Goal: Task Accomplishment & Management: Complete application form

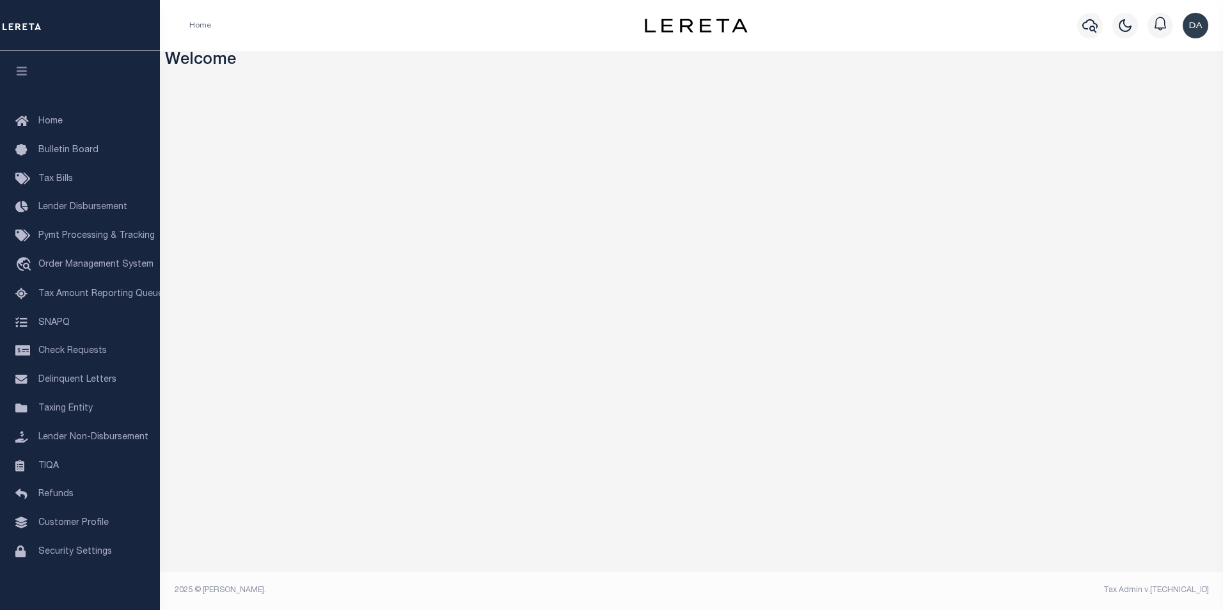
click at [371, 44] on div "Home Profile Sign out" at bounding box center [691, 25] width 1063 height 51
click at [61, 269] on span "Order Management System" at bounding box center [95, 264] width 115 height 9
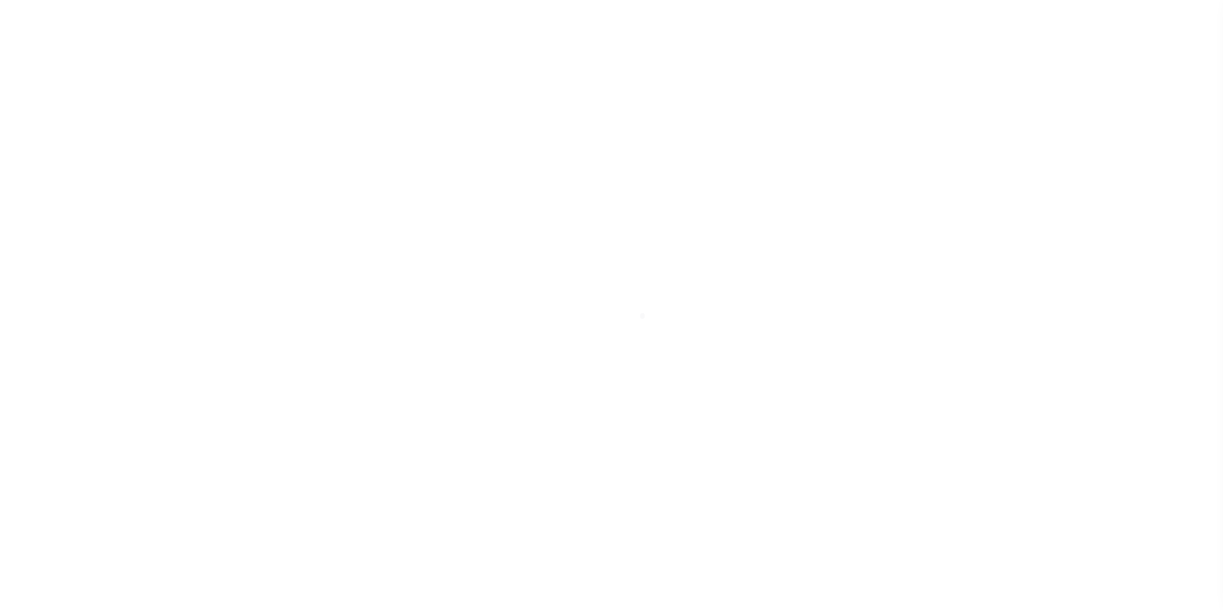
scroll to position [13, 0]
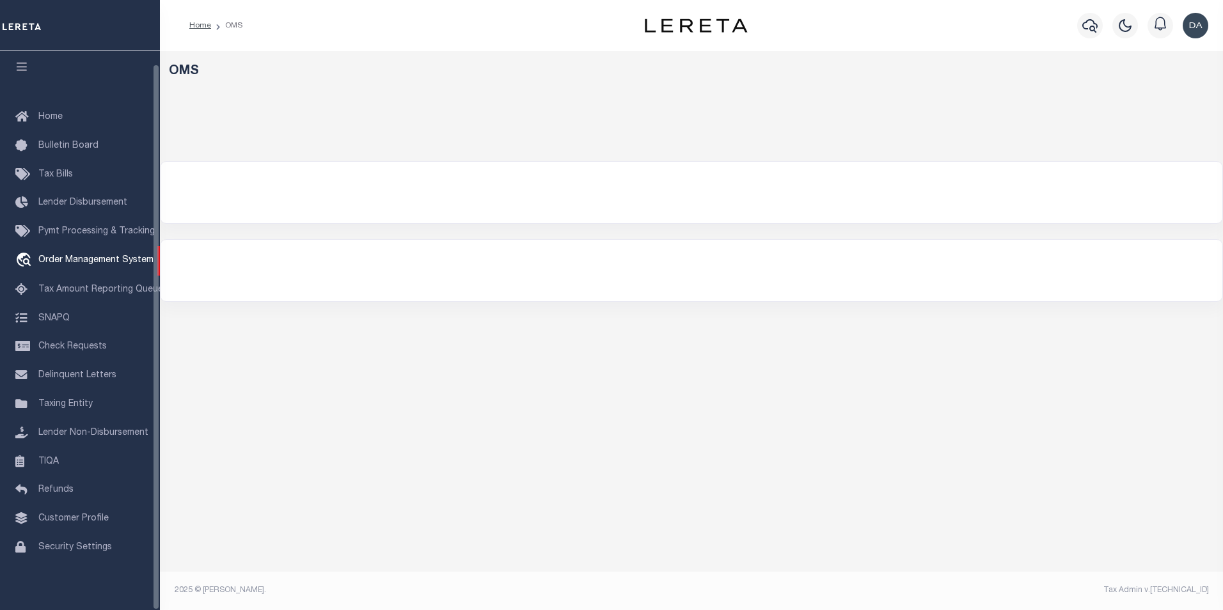
select select "200"
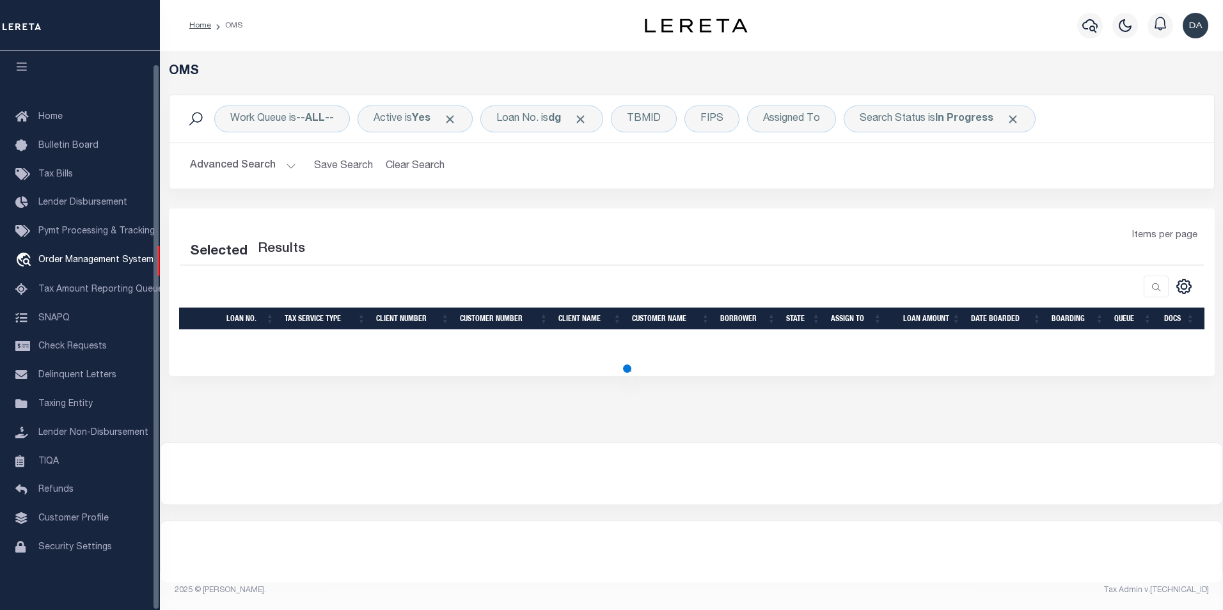
select select "200"
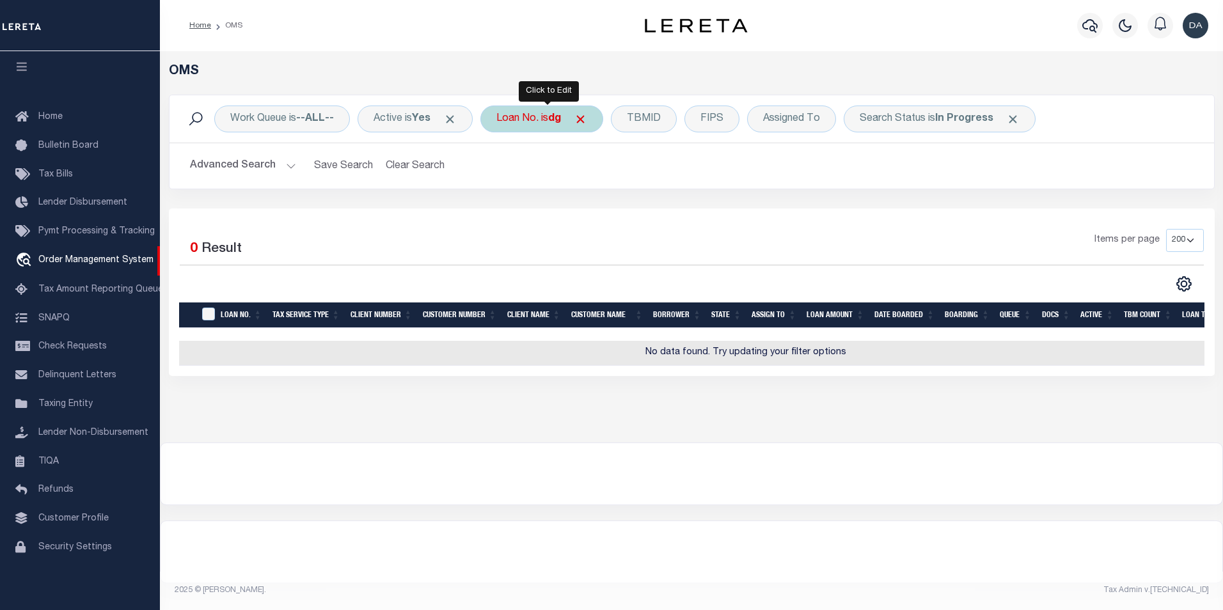
click at [559, 124] on b "dg" at bounding box center [554, 119] width 13 height 10
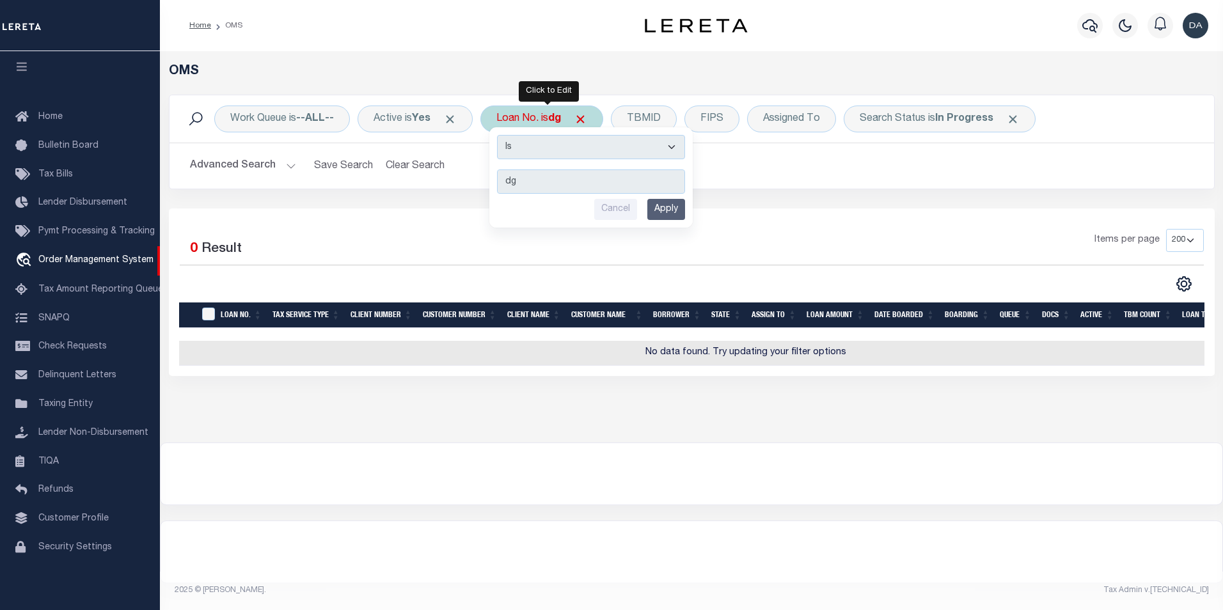
click at [549, 147] on select "Is Contains" at bounding box center [591, 147] width 188 height 24
select select "c"
click at [502, 135] on select "Is Contains" at bounding box center [591, 147] width 188 height 24
click at [661, 211] on input "Apply" at bounding box center [666, 209] width 38 height 21
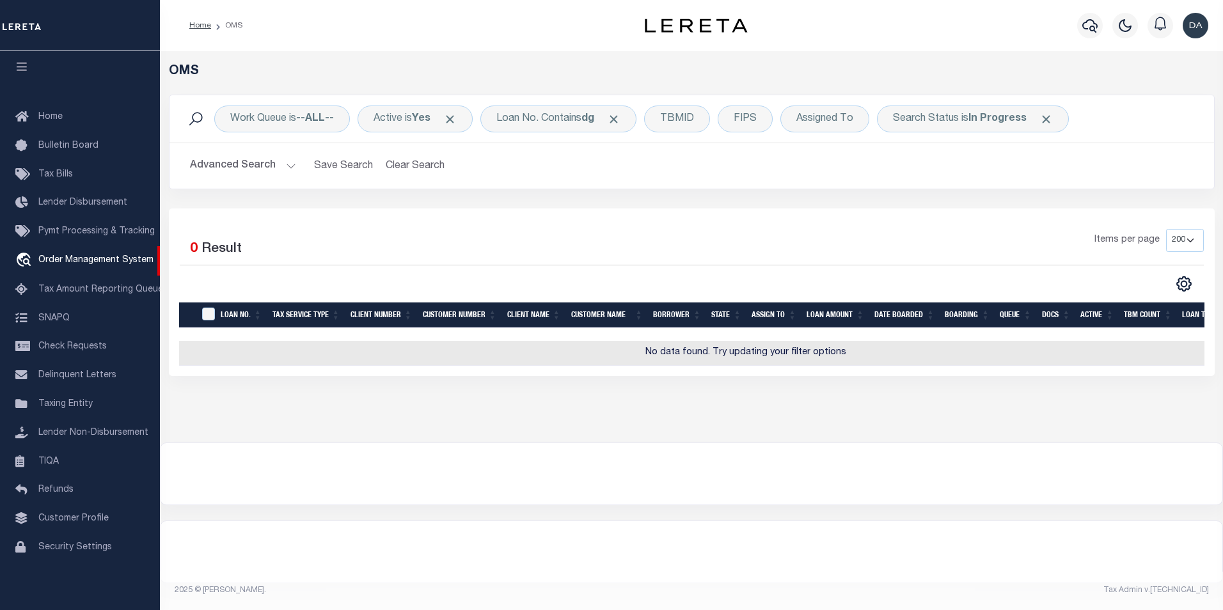
click at [513, 218] on div "Selected 0 Result Items per page 10 25 50 100 200" at bounding box center [692, 293] width 1046 height 168
click at [544, 118] on div "Loan No. Contains dg" at bounding box center [558, 119] width 156 height 27
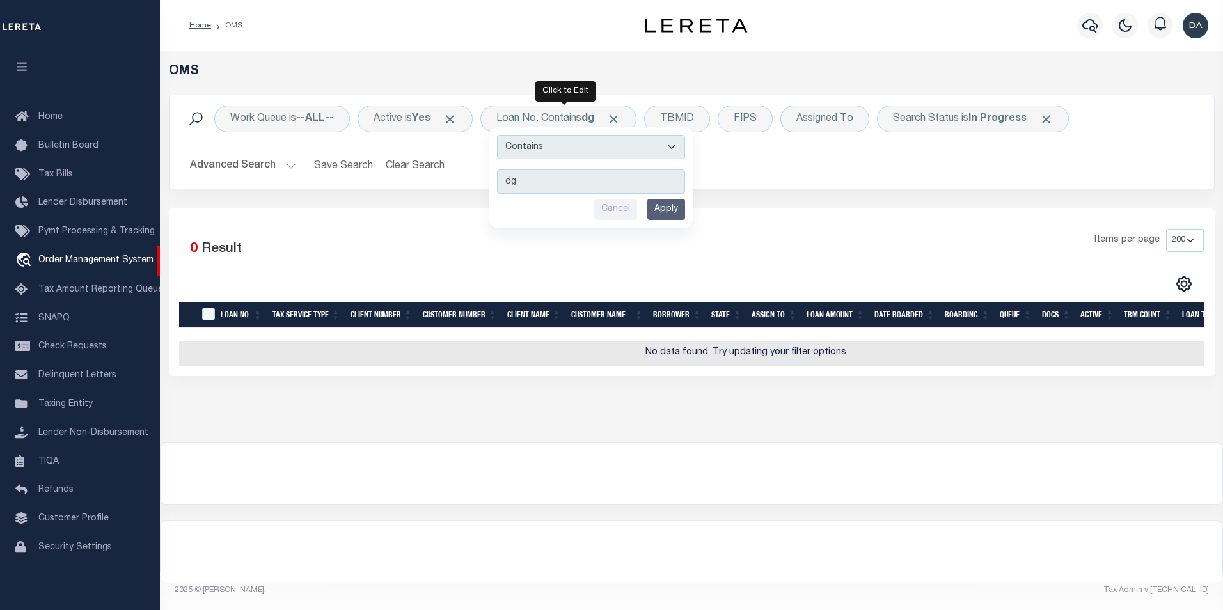
click at [504, 501] on div at bounding box center [692, 473] width 1062 height 61
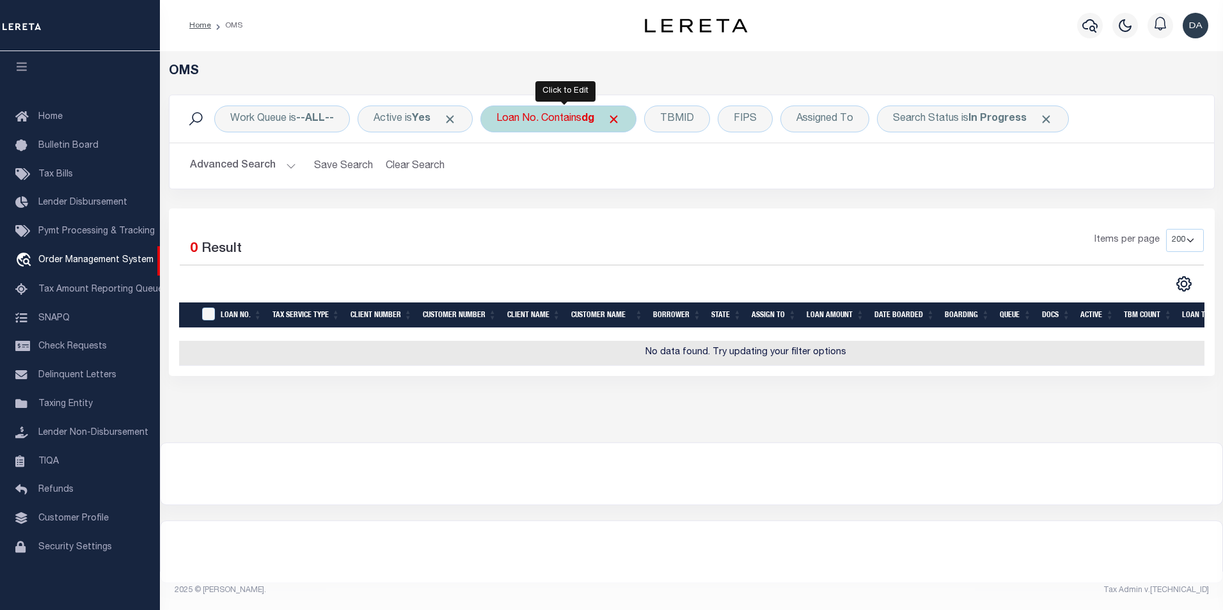
click at [558, 120] on div "Loan No. Contains dg Is Contains dg Cancel Apply" at bounding box center [558, 119] width 156 height 27
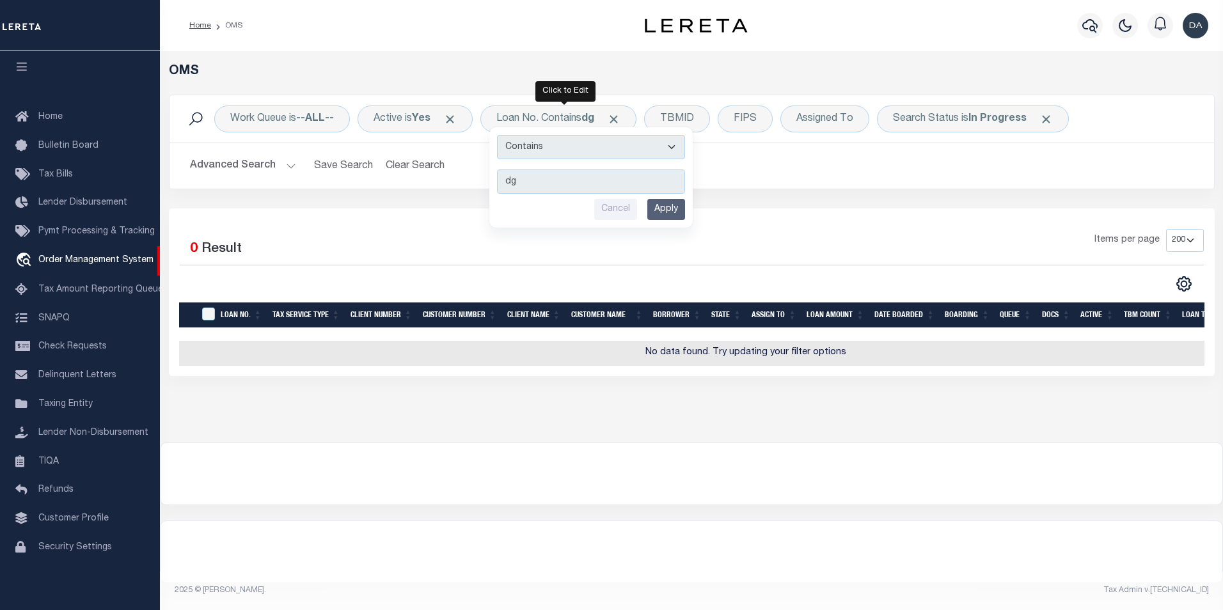
click at [679, 213] on input "Apply" at bounding box center [666, 209] width 38 height 21
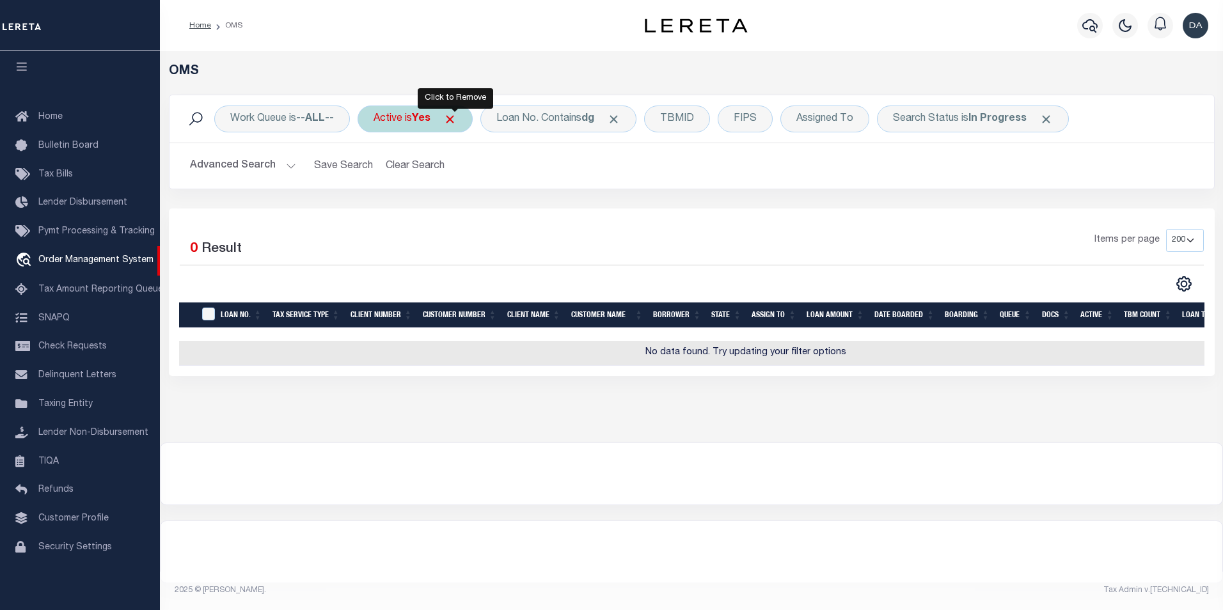
click at [455, 116] on span "Click to Remove" at bounding box center [449, 119] width 13 height 13
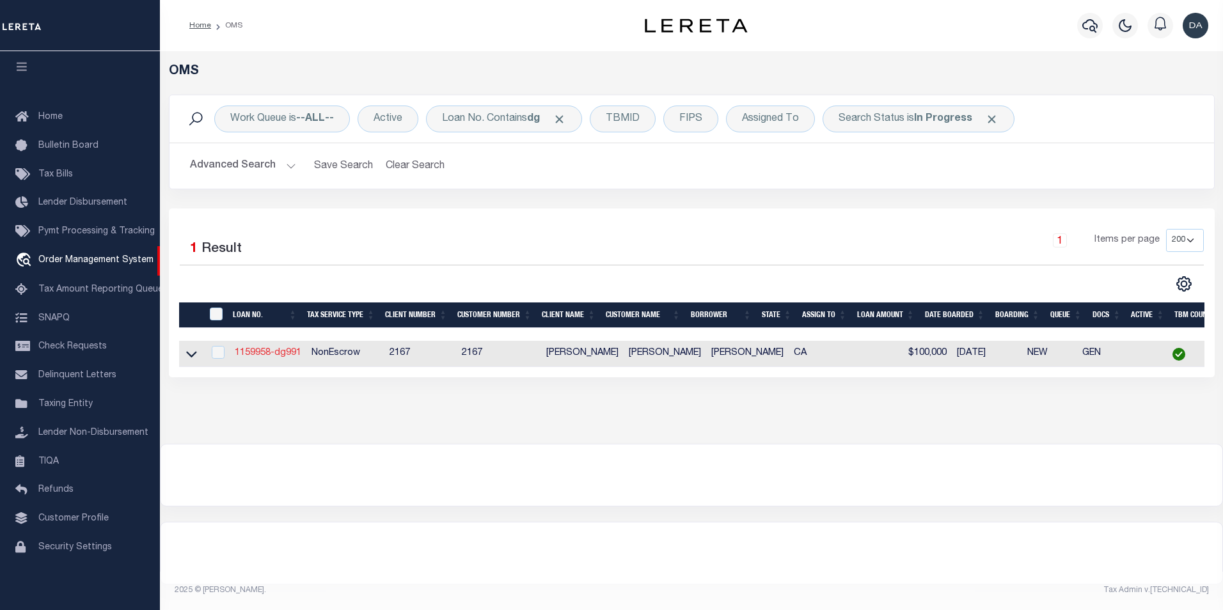
click at [277, 354] on link "1159958-dg991" at bounding box center [268, 353] width 67 height 9
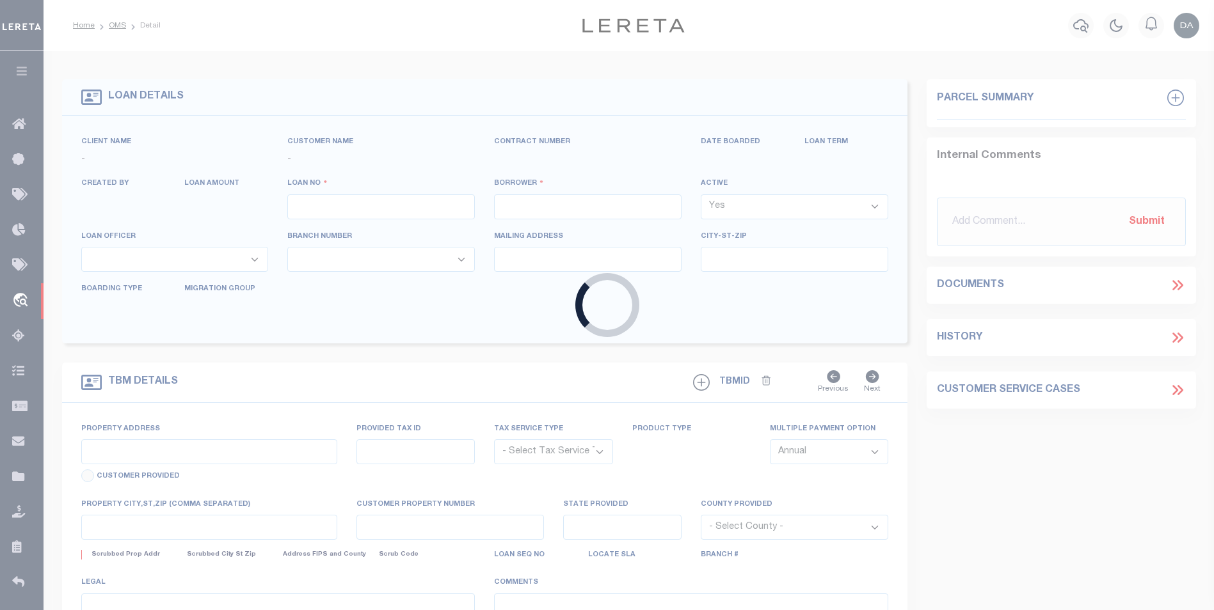
type input "1159958-dg991"
type input "[PERSON_NAME]"
select select
type input "91007"
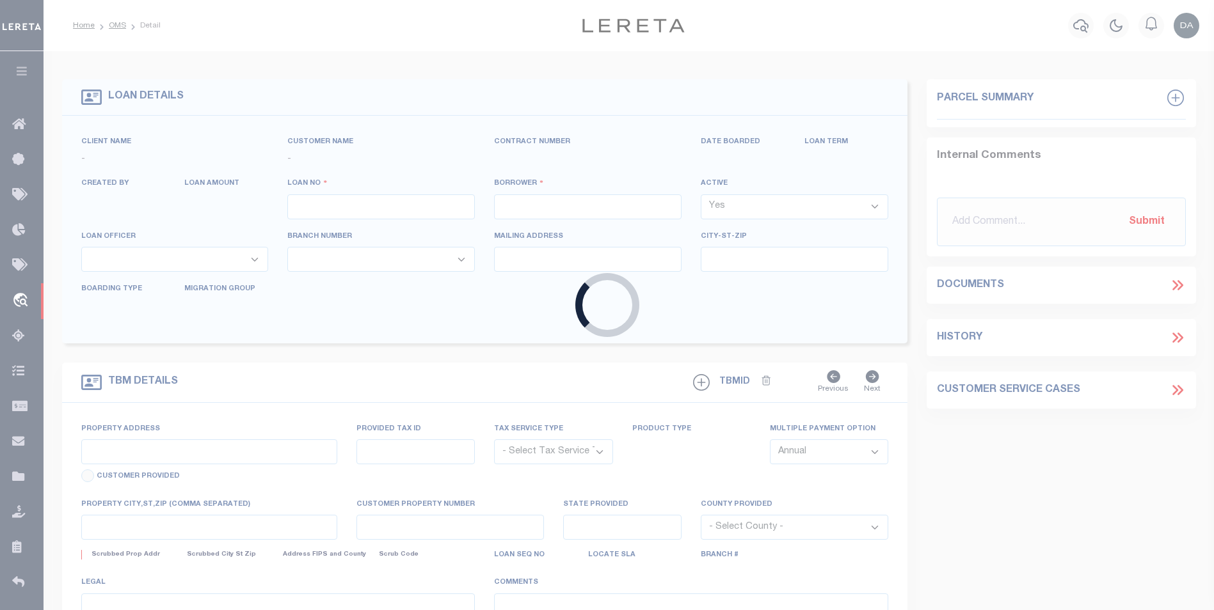
type input "[DATE]"
select select "10"
select select "NonEscrow"
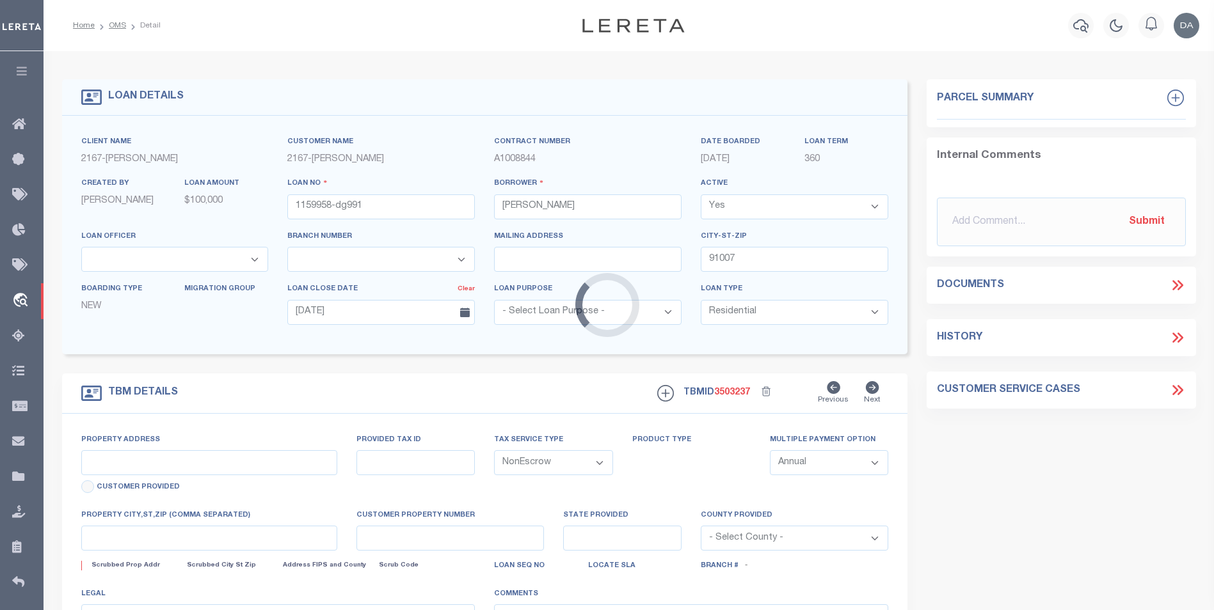
type input "[STREET_ADDRESS]"
select select
type input "ARCADIA CA 91007"
type input "CA"
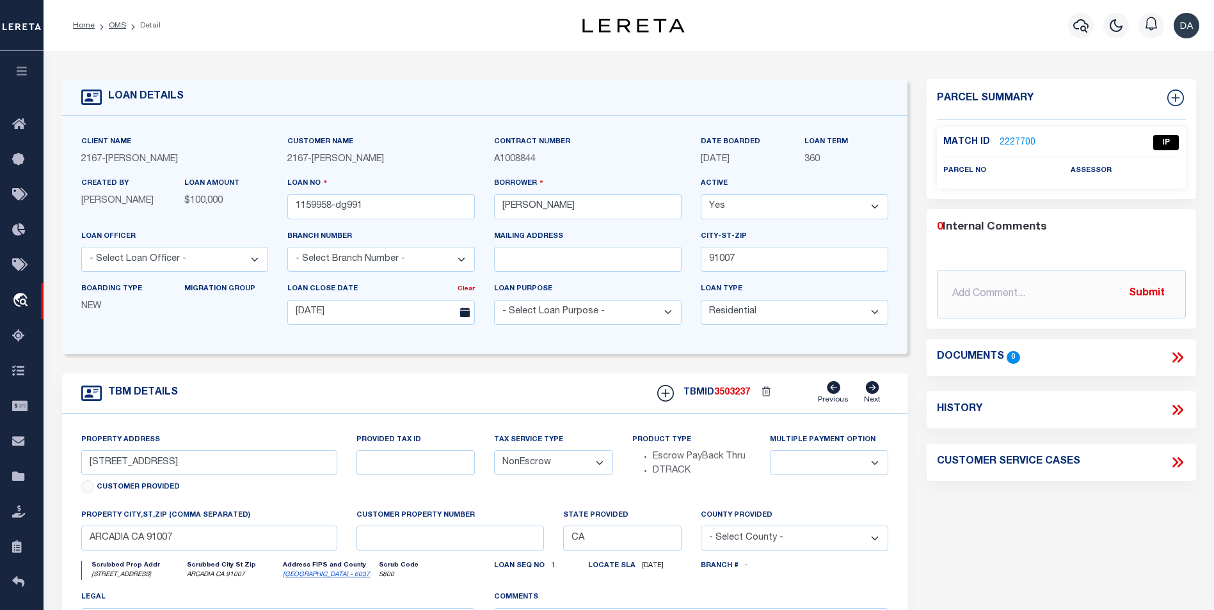
click at [500, 383] on div "TBM DETAILS TBMID 3503237 Previous Next" at bounding box center [485, 394] width 846 height 40
click at [1003, 139] on link "2227700" at bounding box center [1017, 142] width 36 height 13
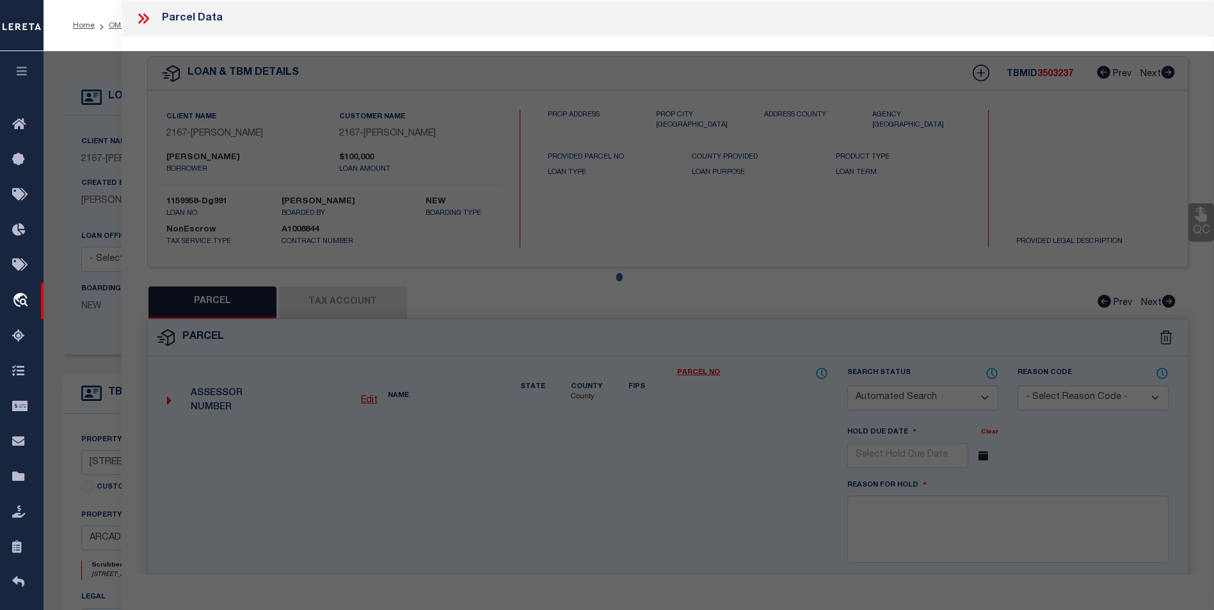
checkbox input "false"
select select "IP"
checkbox input "false"
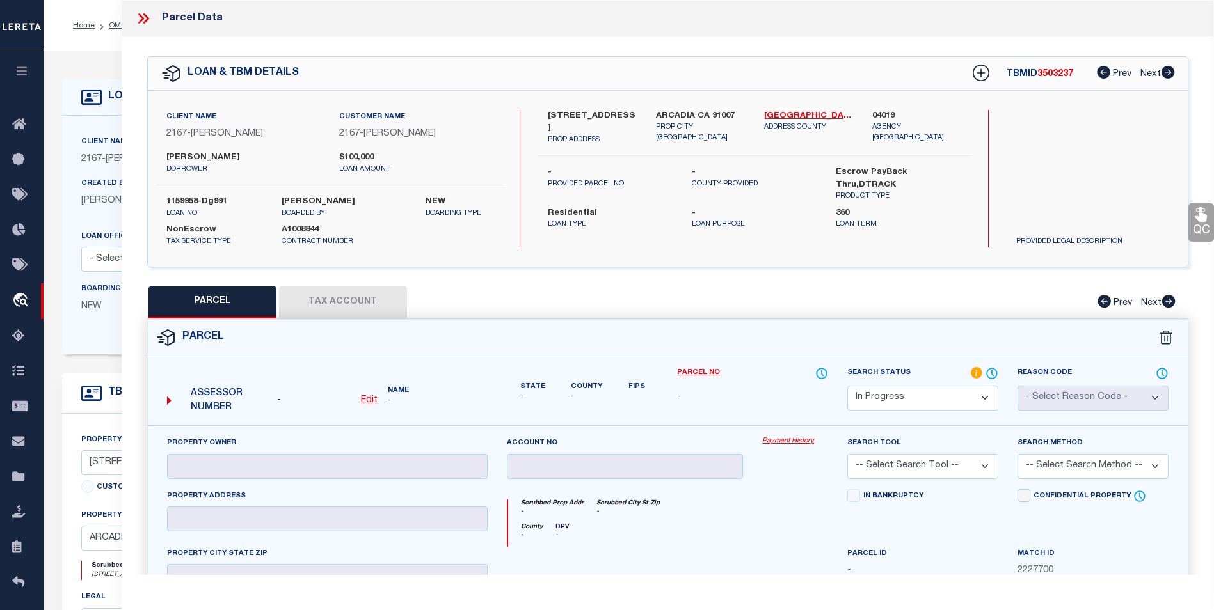
click at [145, 15] on icon at bounding box center [146, 18] width 6 height 10
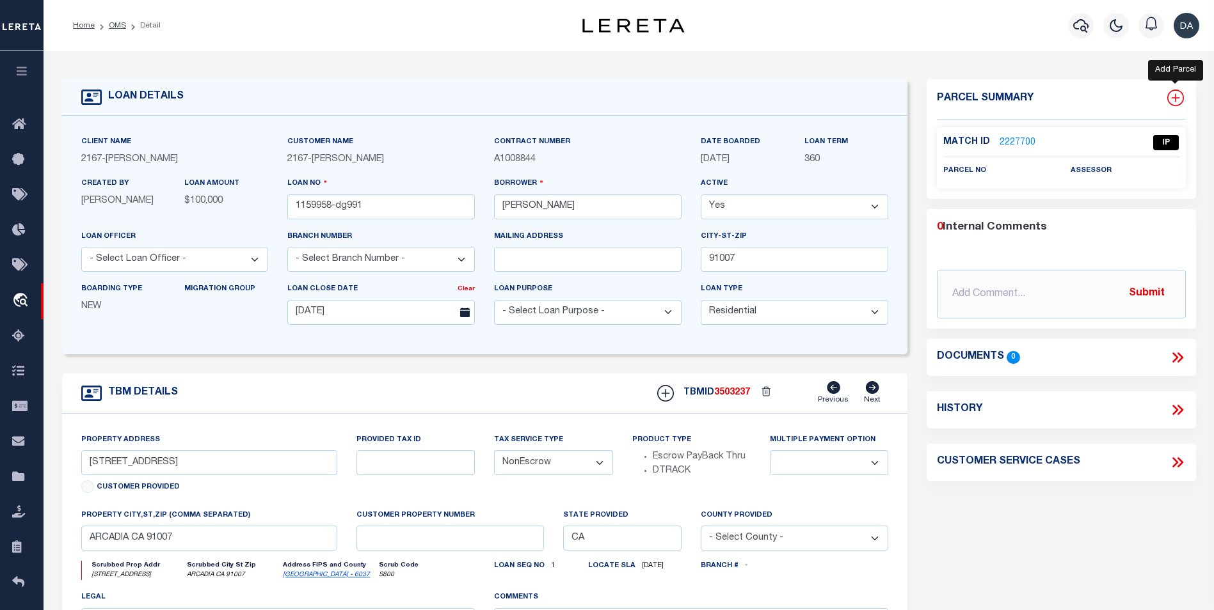
click at [1175, 97] on icon at bounding box center [1175, 98] width 8 height 8
select select "IP"
type textarea "-"
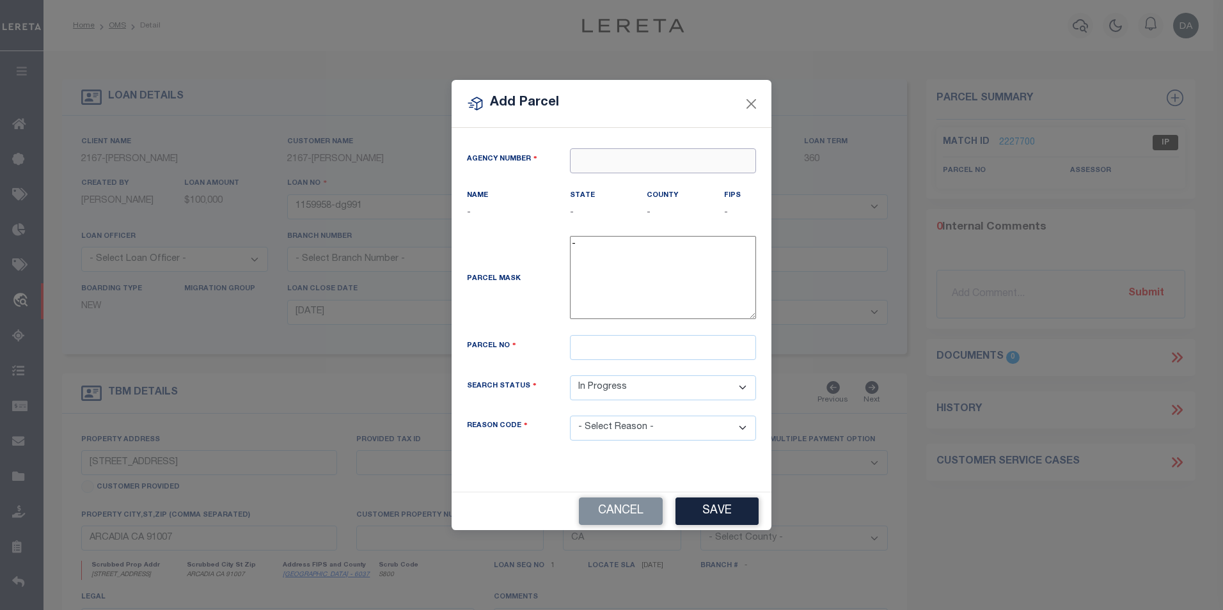
click at [592, 166] on input "text" at bounding box center [663, 160] width 186 height 25
click at [631, 154] on input "text" at bounding box center [663, 160] width 186 height 25
click at [603, 157] on input "text" at bounding box center [663, 160] width 186 height 25
click at [574, 162] on input "text" at bounding box center [663, 160] width 186 height 25
type input "41045"
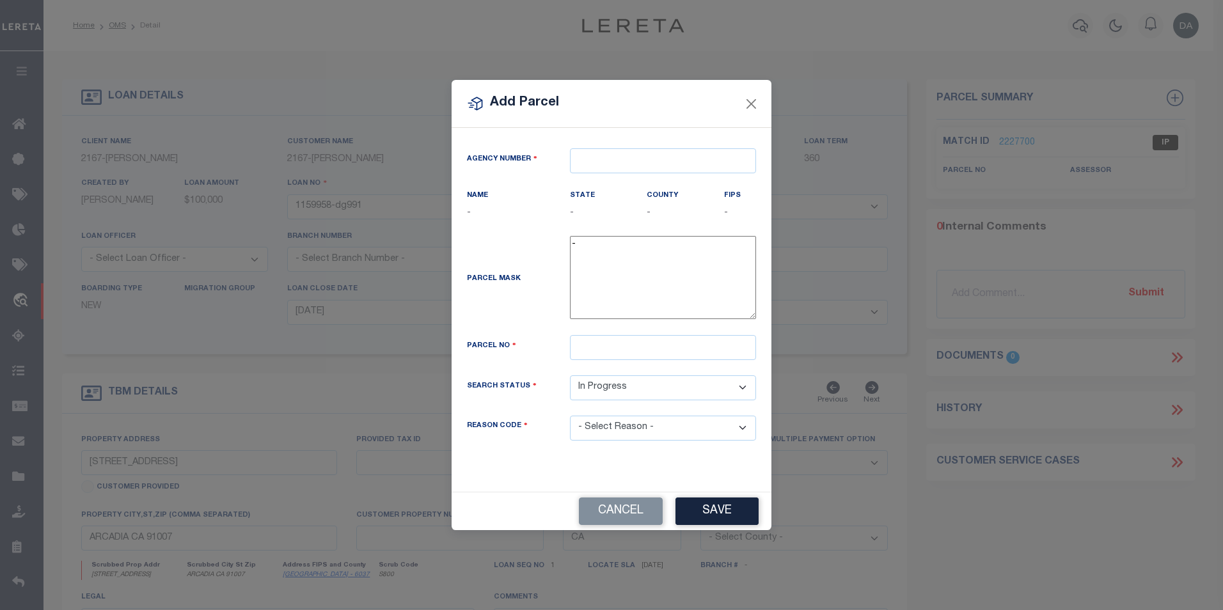
click at [659, 197] on label "County" at bounding box center [662, 196] width 31 height 11
click at [659, 179] on div "Agency Number" at bounding box center [611, 168] width 308 height 40
click at [662, 165] on input "text" at bounding box center [663, 160] width 186 height 25
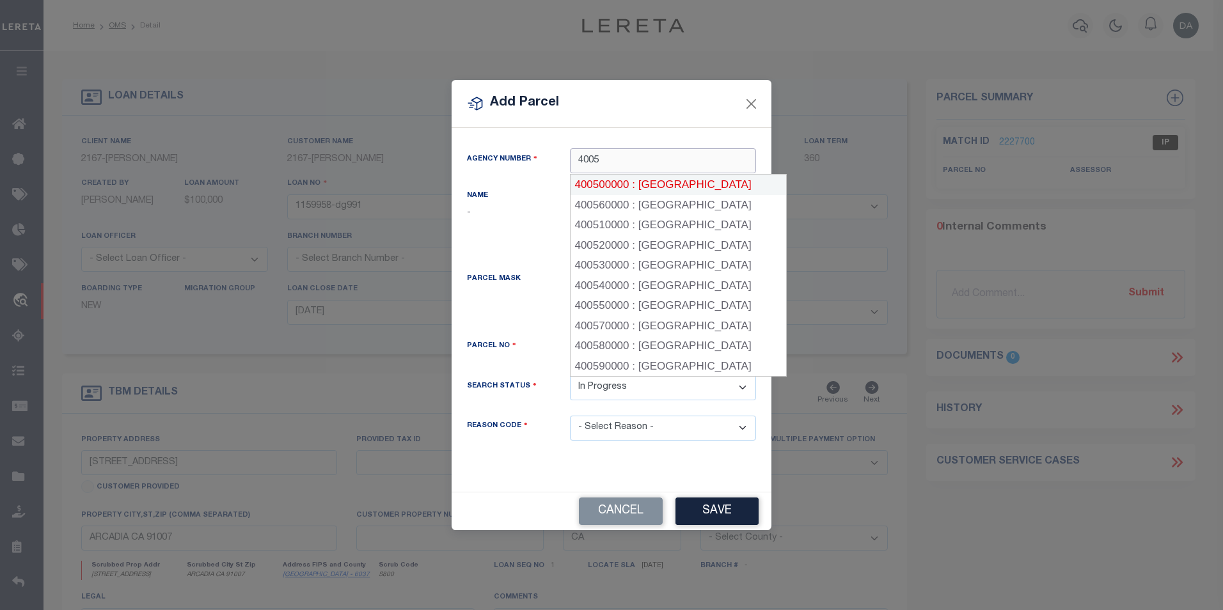
click at [649, 180] on div "400500000 : [GEOGRAPHIC_DATA]" at bounding box center [679, 185] width 216 height 20
type input "400500000"
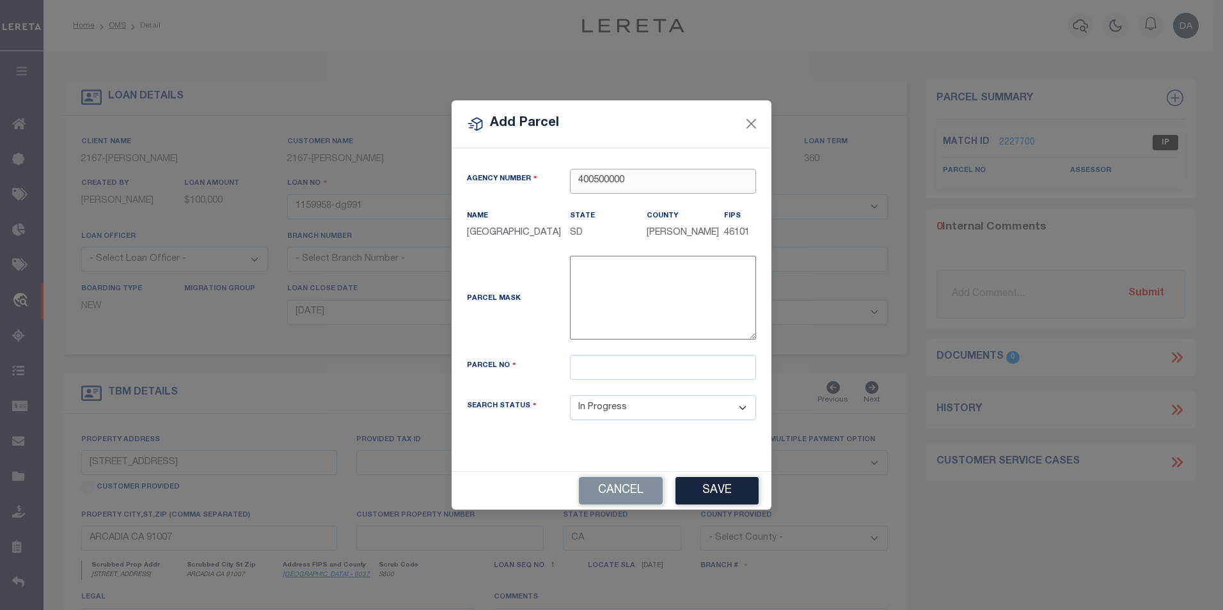
type input "400500000"
click at [599, 359] on input "text" at bounding box center [663, 367] width 186 height 25
type input "ab123dd"
click at [688, 481] on button "Save" at bounding box center [717, 491] width 83 height 28
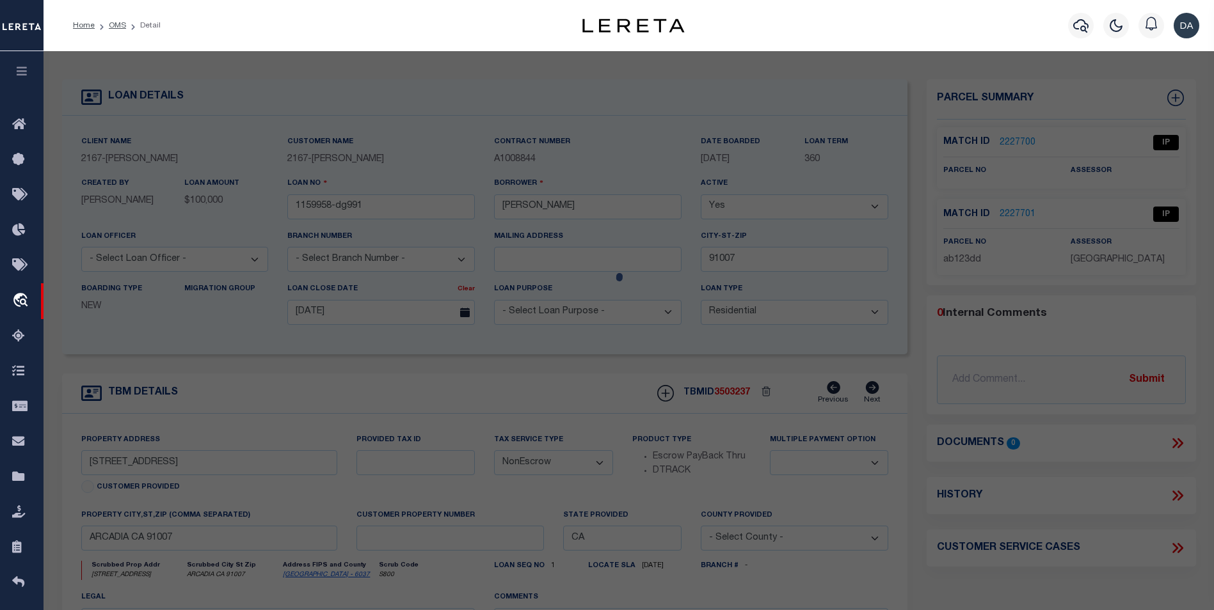
select select "AS"
checkbox input "false"
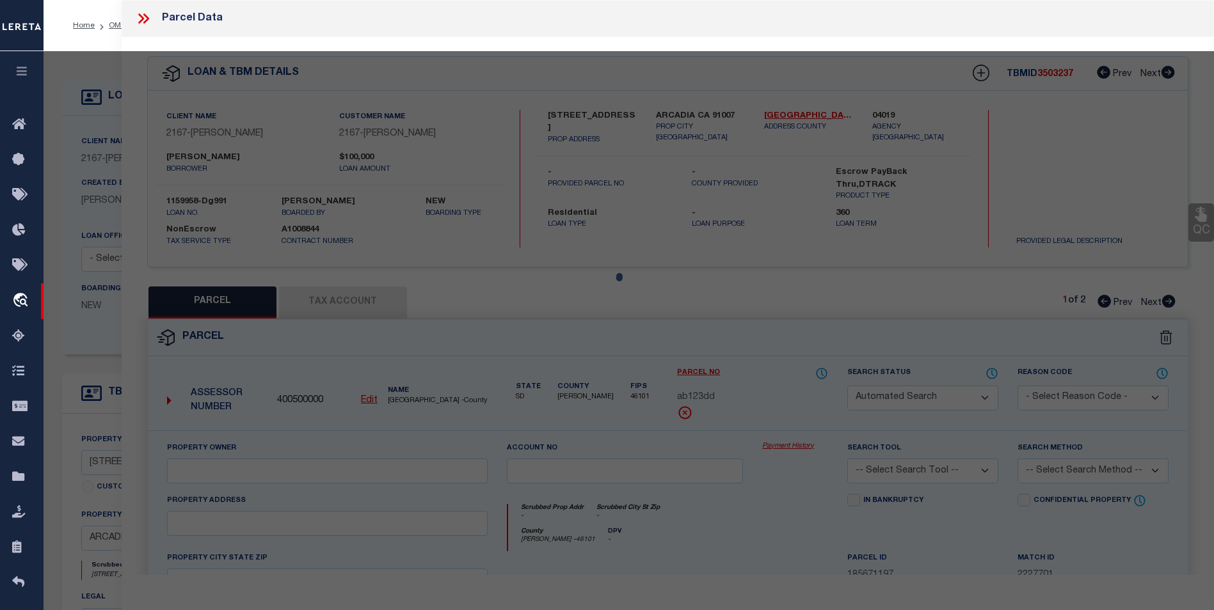
select select "IP"
checkbox input "false"
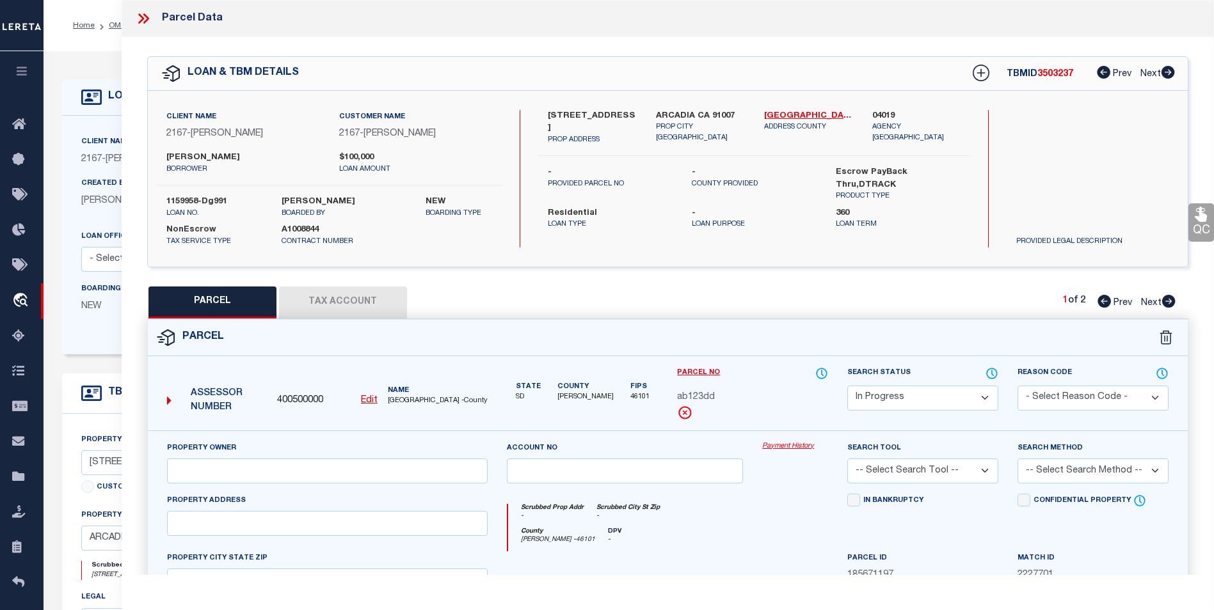
click at [320, 295] on button "Tax Account" at bounding box center [343, 303] width 128 height 32
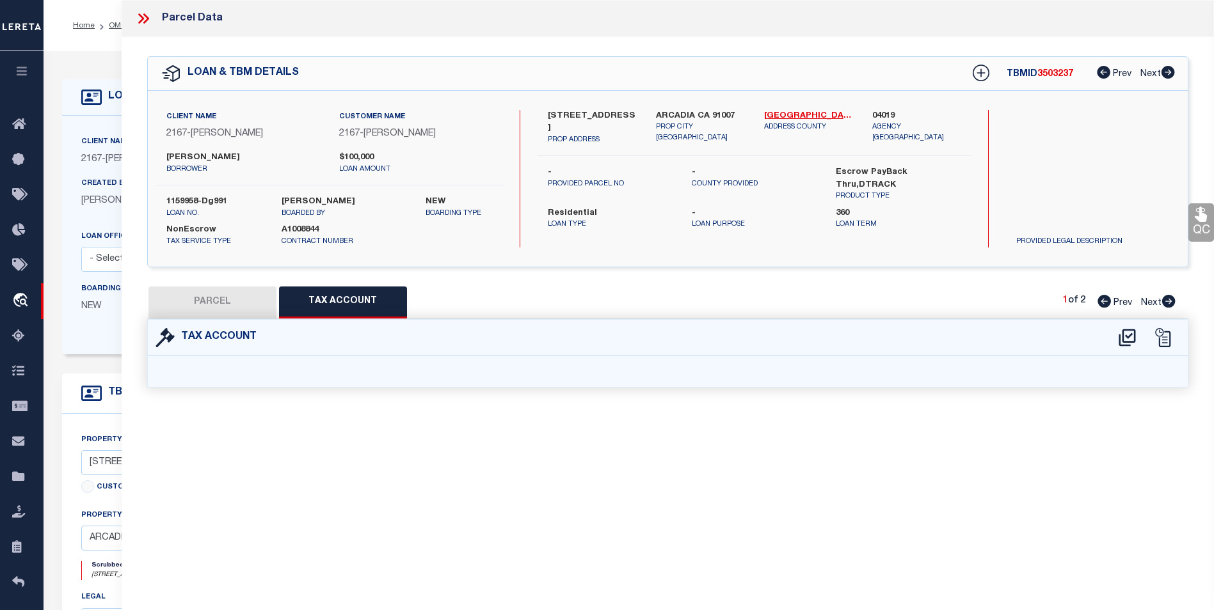
select select "100"
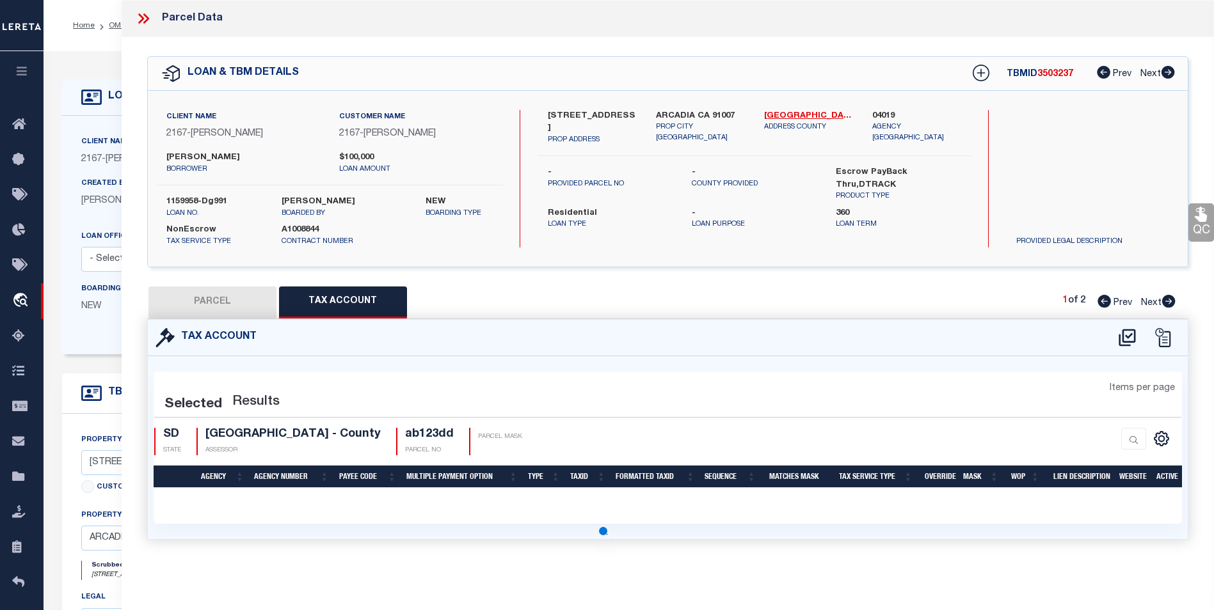
select select "100"
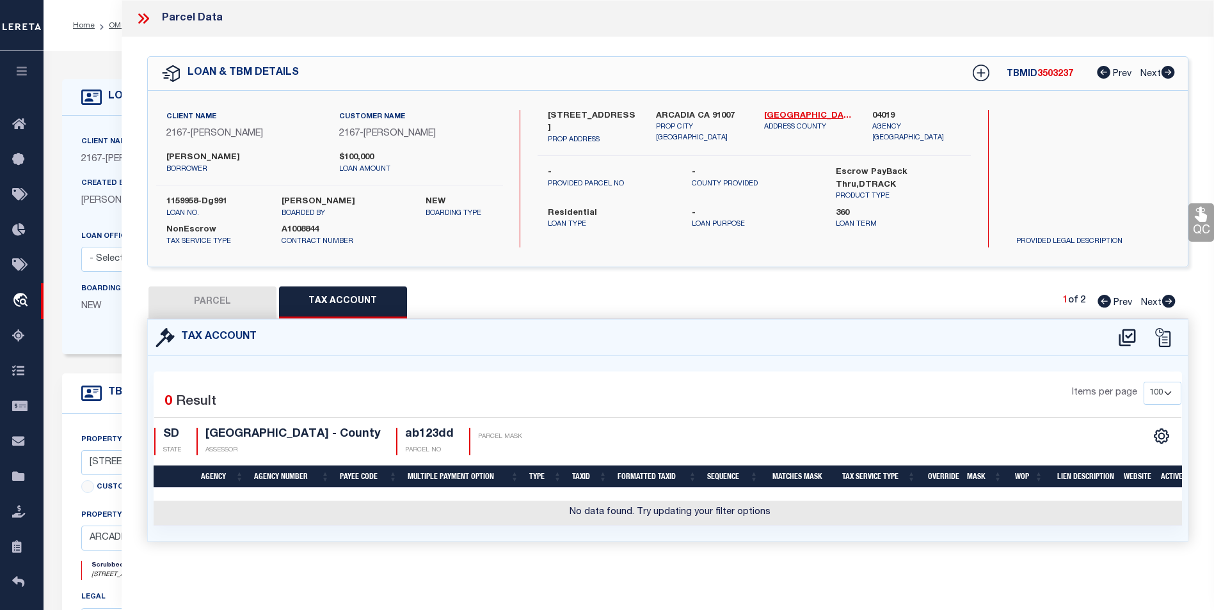
click at [1105, 18] on div "Parcel Data" at bounding box center [668, 18] width 1092 height 37
click at [1124, 331] on icon at bounding box center [1126, 338] width 21 height 20
select select "100"
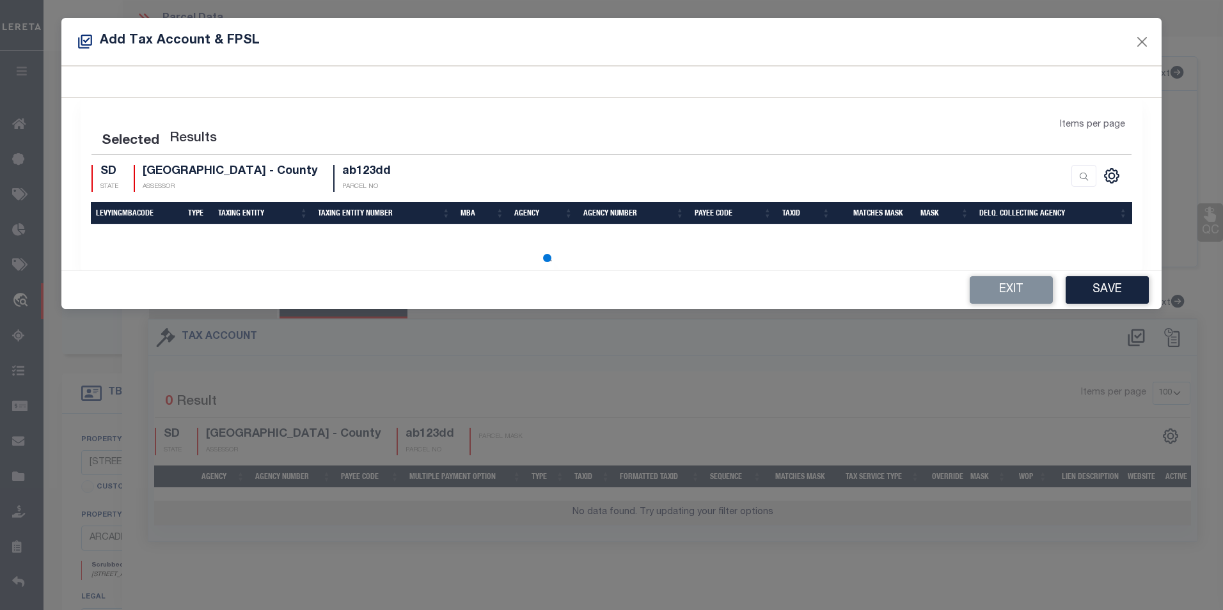
select select "100"
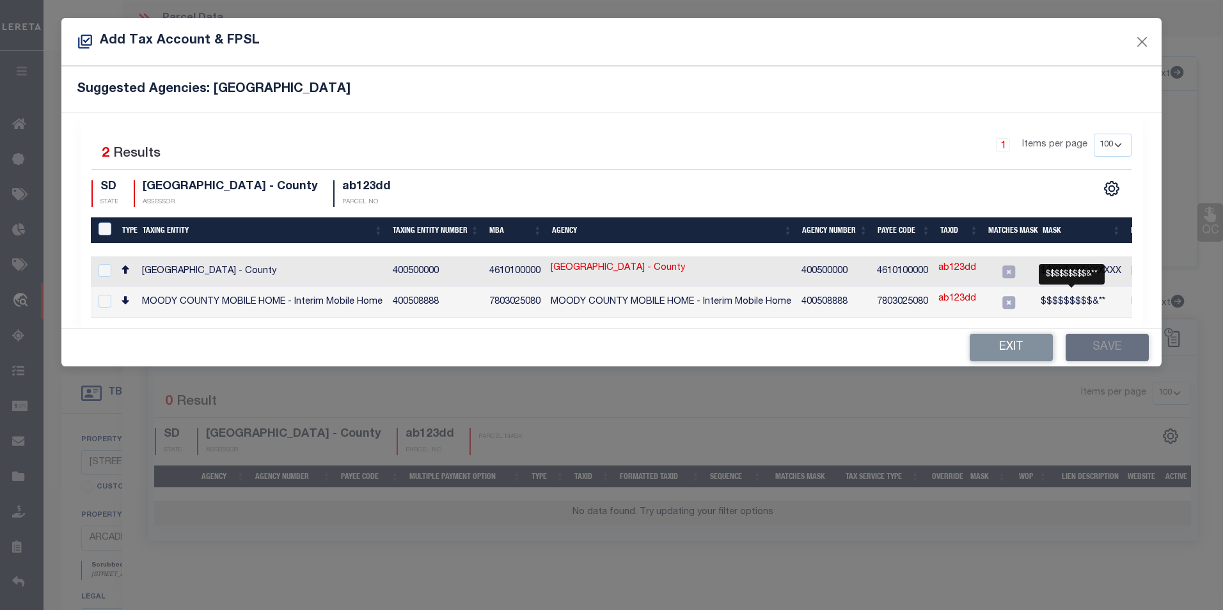
click at [1091, 299] on span "$$$$$$$$$&**" at bounding box center [1073, 301] width 65 height 9
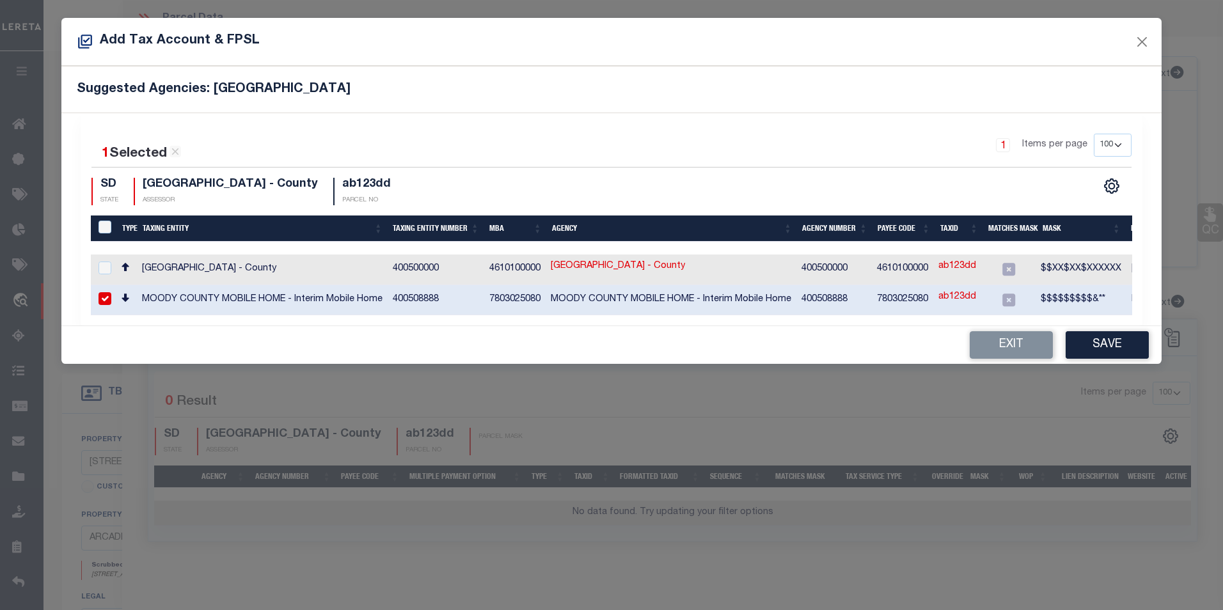
click at [100, 296] on input "checkbox" at bounding box center [105, 298] width 13 height 13
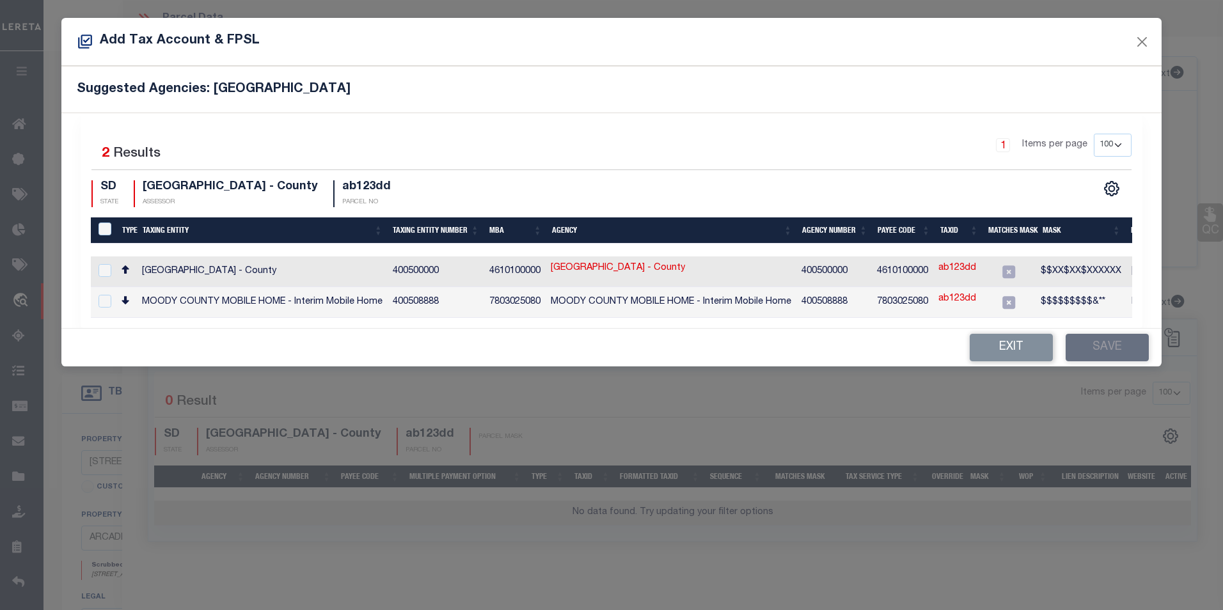
click at [1008, 302] on icon at bounding box center [1008, 302] width 13 height 13
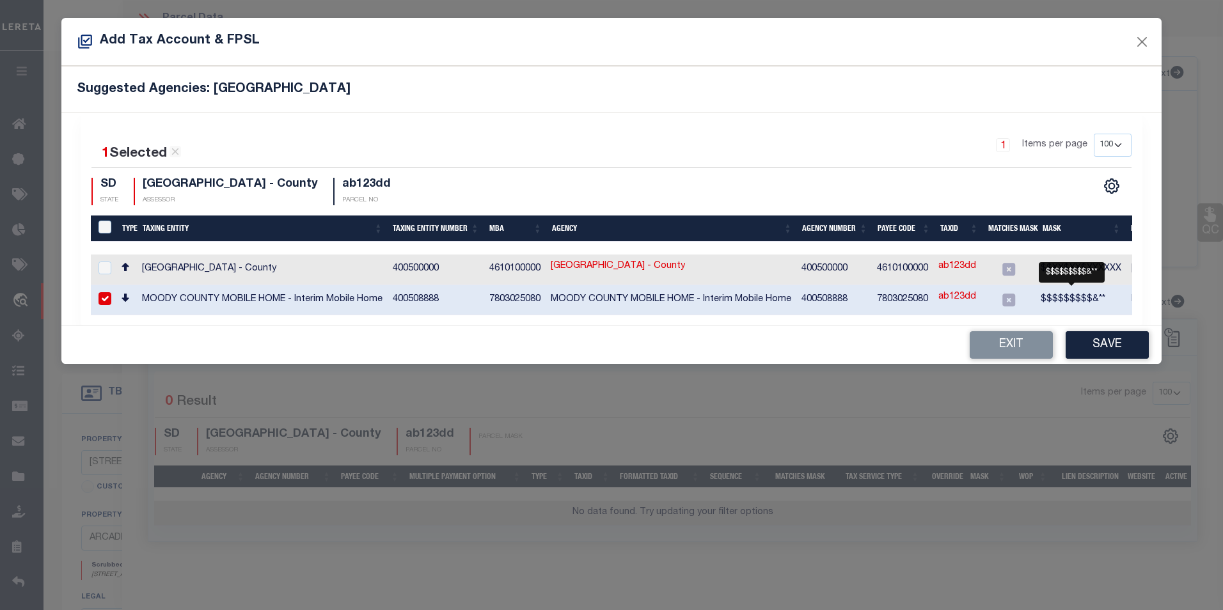
click at [1068, 299] on span "$$$$$$$$$&**" at bounding box center [1073, 299] width 65 height 9
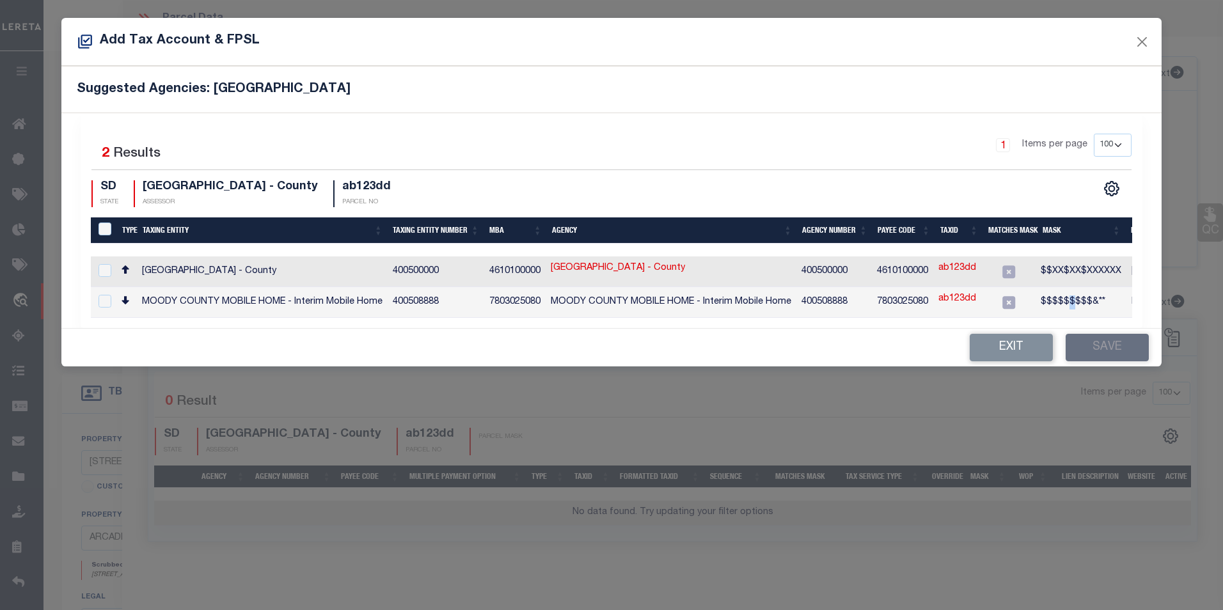
click at [1068, 299] on span "$$$$$$$$$&**" at bounding box center [1073, 301] width 65 height 9
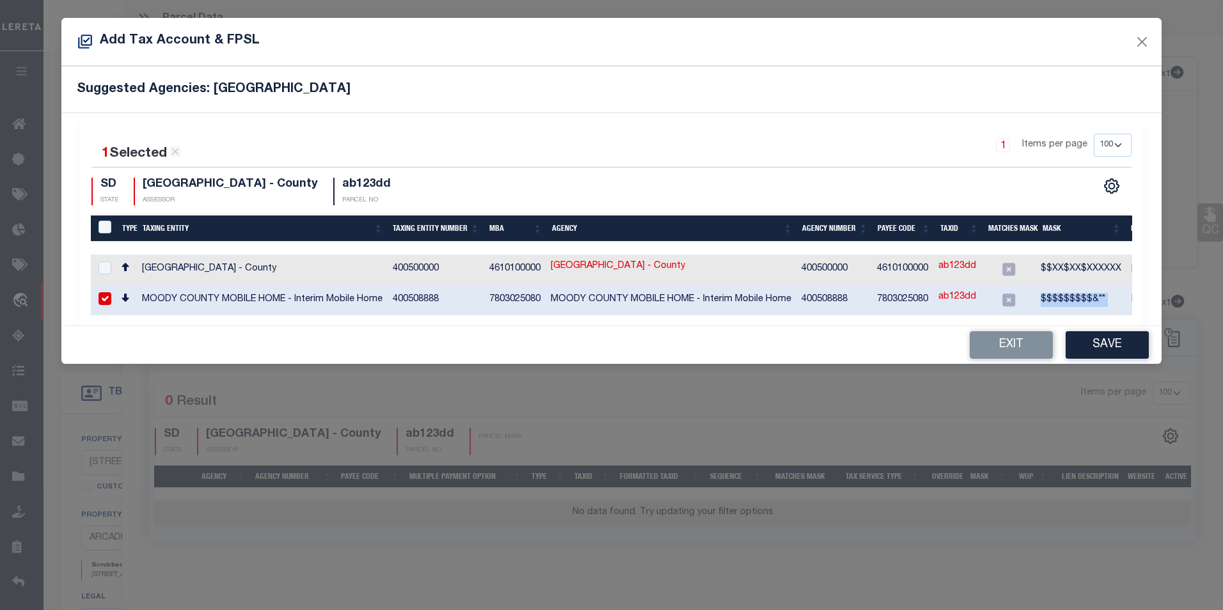
click at [1068, 299] on span "$$$$$$$$$&**" at bounding box center [1073, 299] width 65 height 9
checkbox input "false"
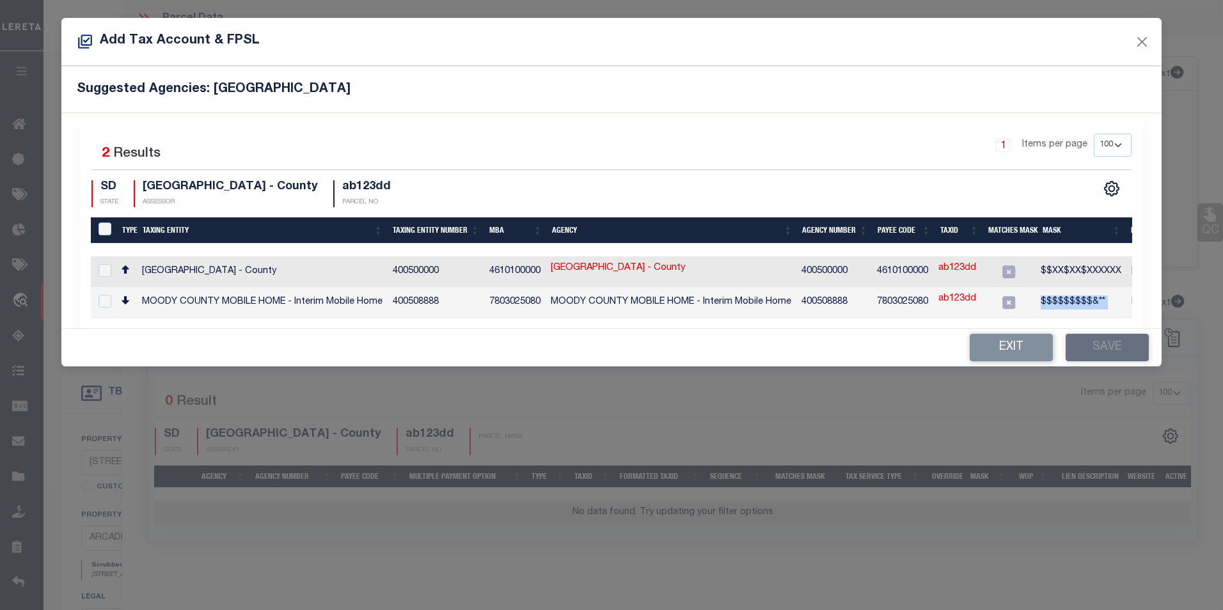
copy div "$$$$$$$$$&**"
click at [1004, 347] on button "Exit" at bounding box center [1011, 348] width 83 height 28
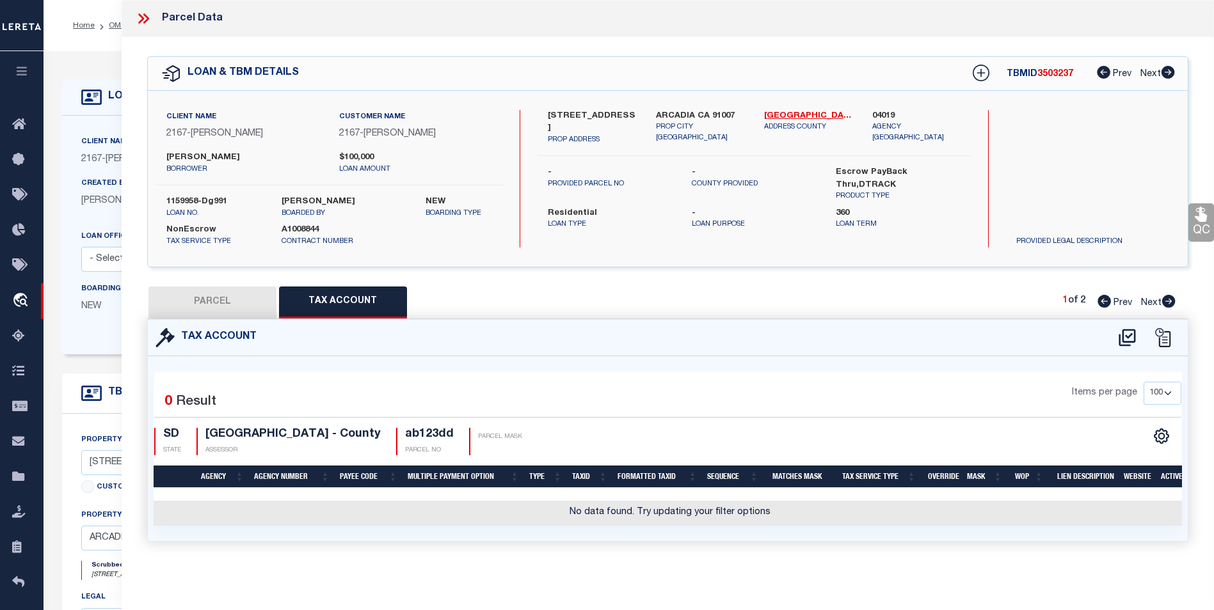
click at [216, 301] on button "PARCEL" at bounding box center [212, 303] width 128 height 32
select select "AS"
checkbox input "false"
select select "IP"
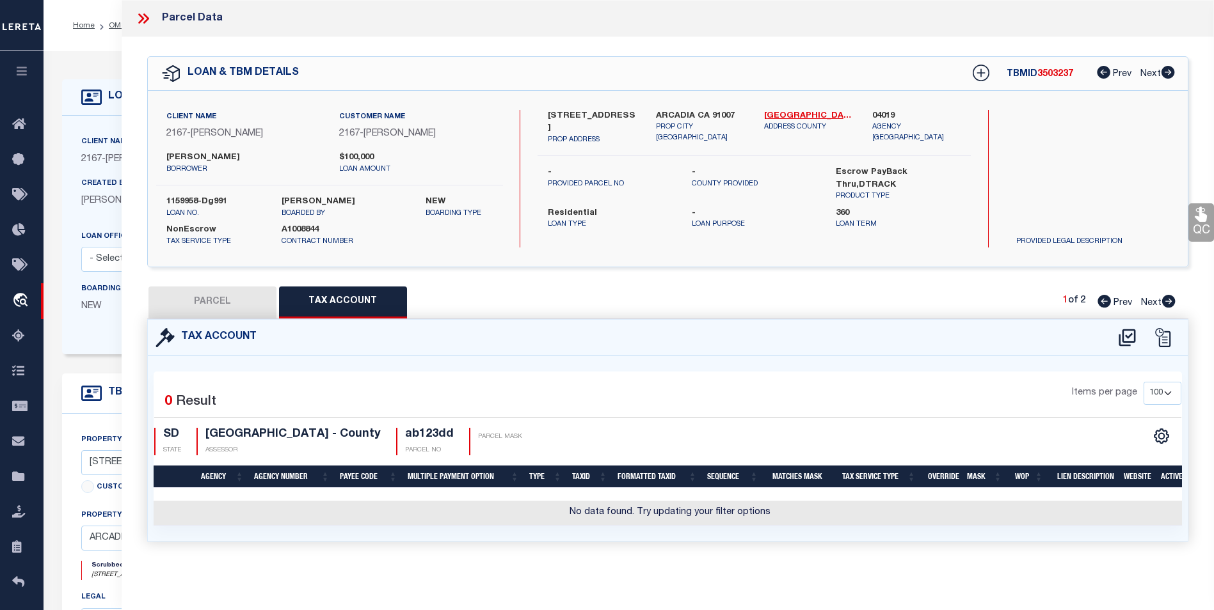
checkbox input "false"
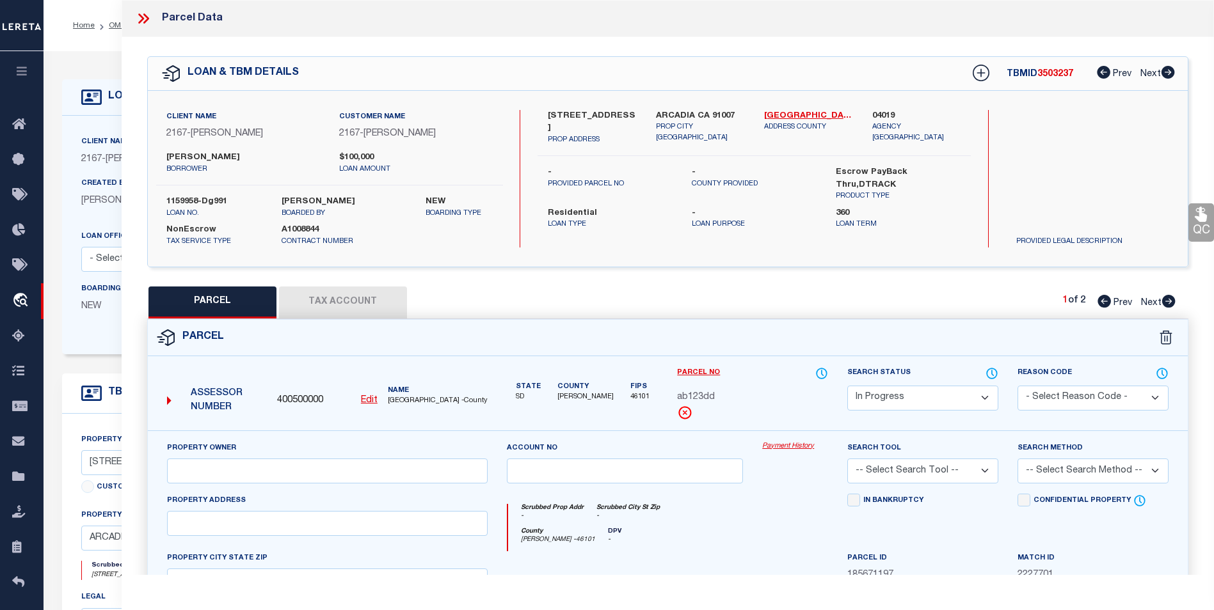
click at [366, 304] on button "Tax Account" at bounding box center [343, 303] width 128 height 32
select select "100"
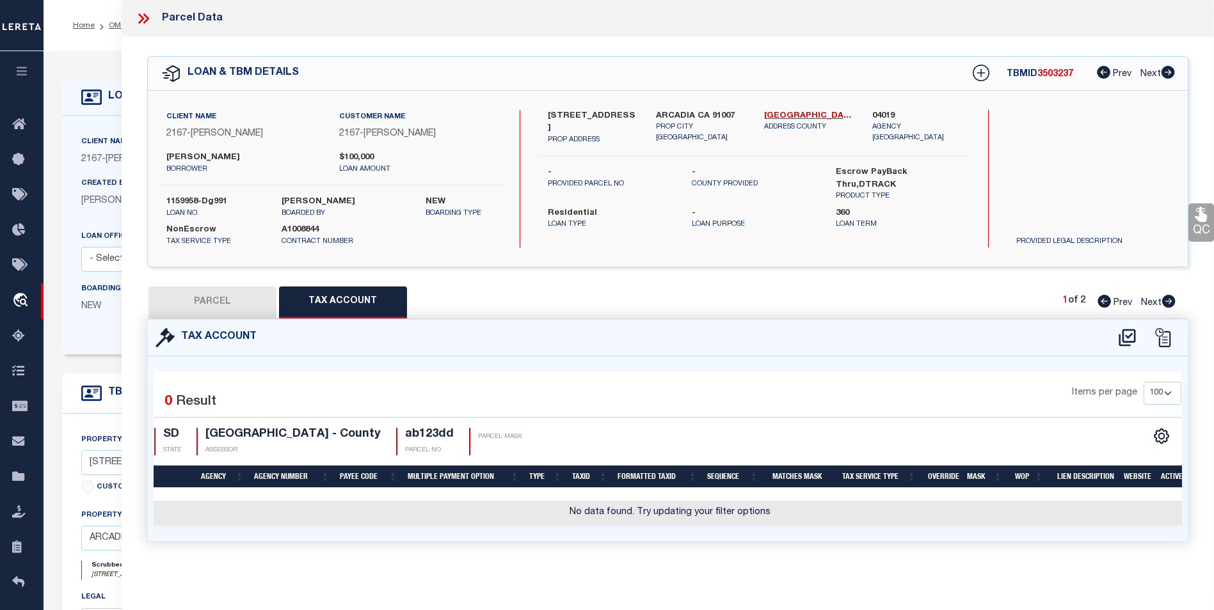
click at [235, 302] on button "PARCEL" at bounding box center [212, 303] width 128 height 32
select select "AS"
checkbox input "false"
select select "IP"
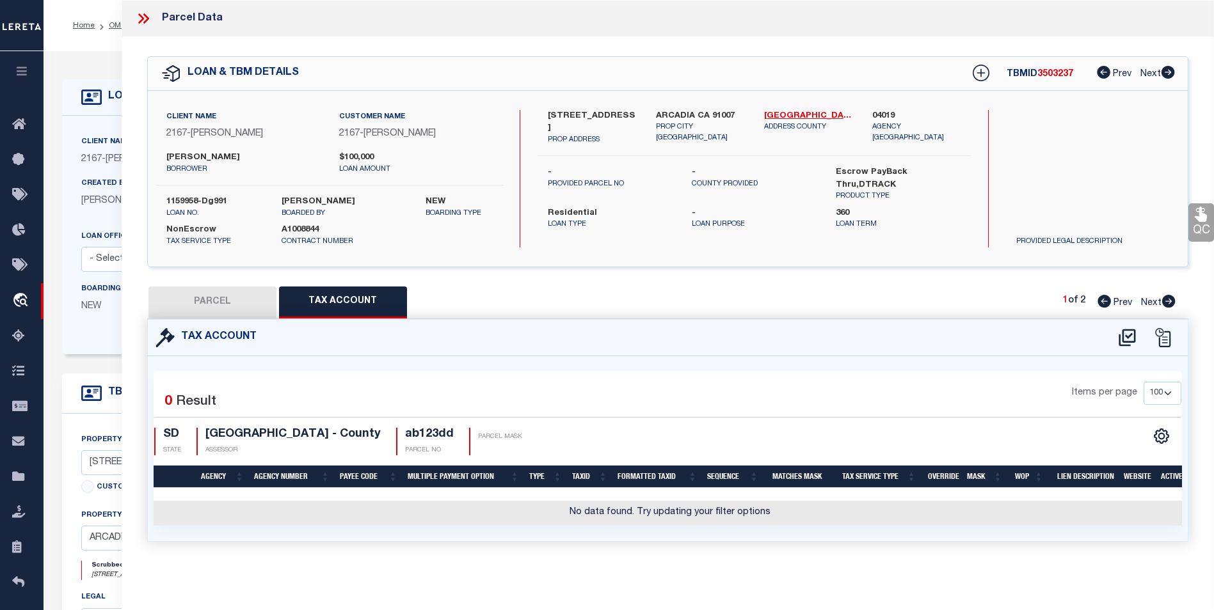
checkbox input "false"
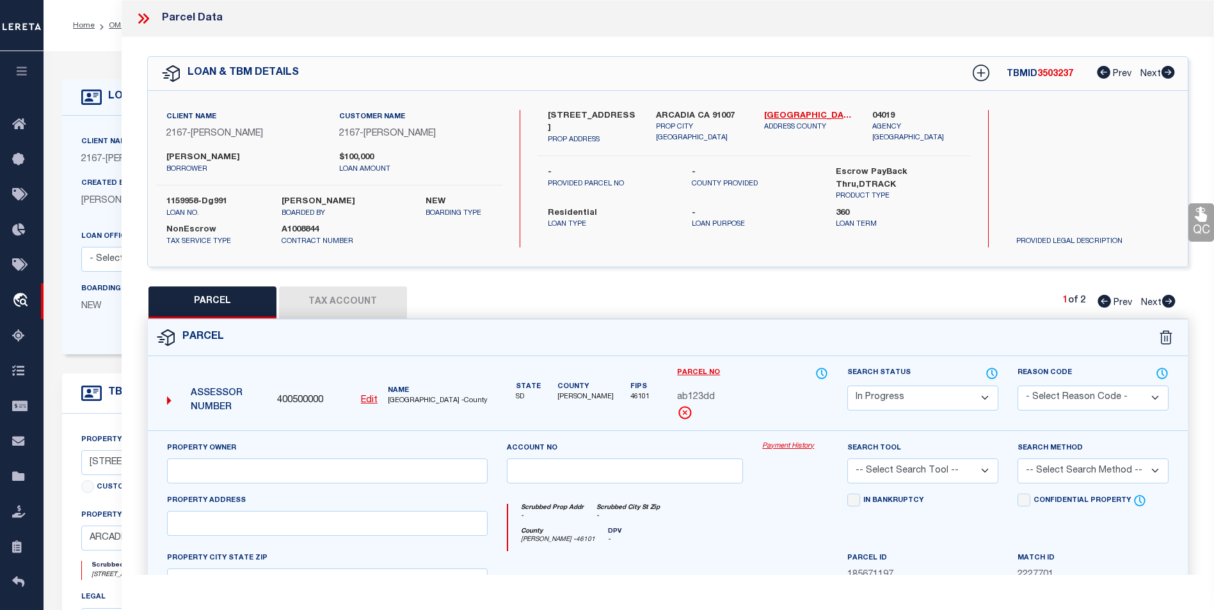
scroll to position [64, 0]
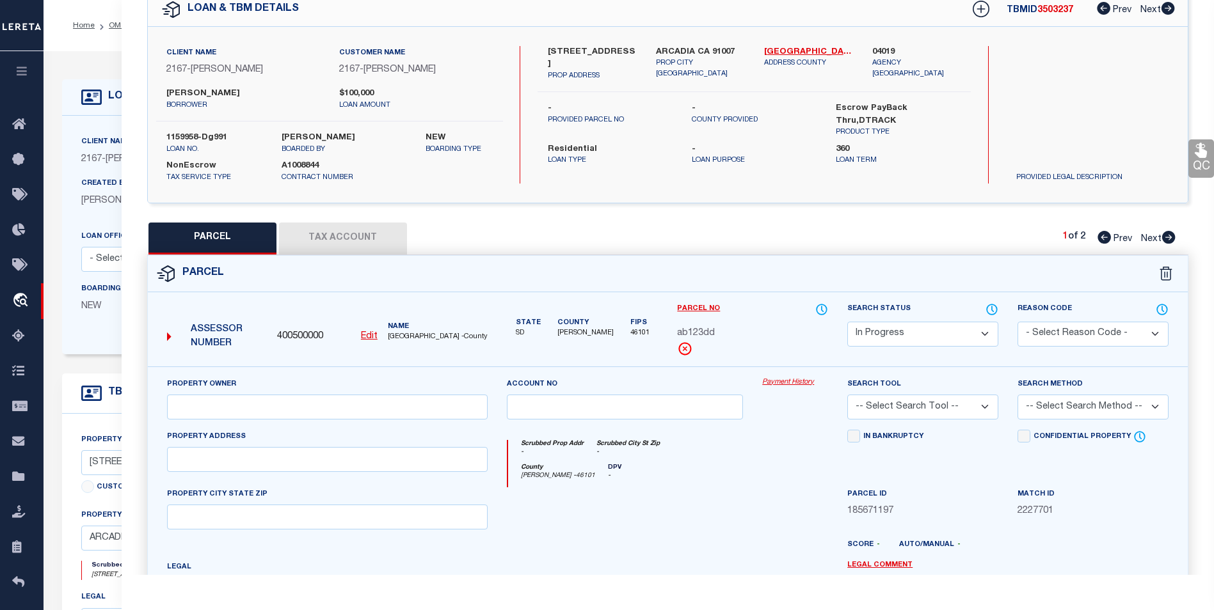
click at [168, 331] on icon at bounding box center [169, 337] width 4 height 12
click at [372, 333] on u "Edit" at bounding box center [369, 336] width 17 height 9
select select "IP"
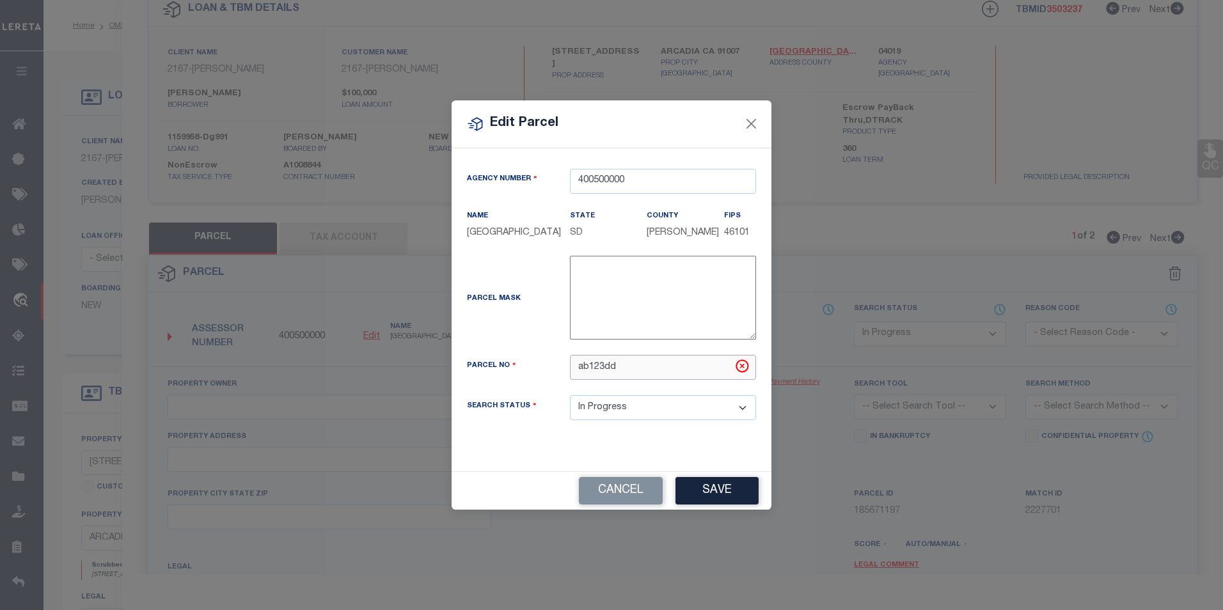
click at [621, 369] on input "ab123dd" at bounding box center [663, 367] width 186 height 25
click at [661, 365] on input "ab123dd" at bounding box center [663, 367] width 186 height 25
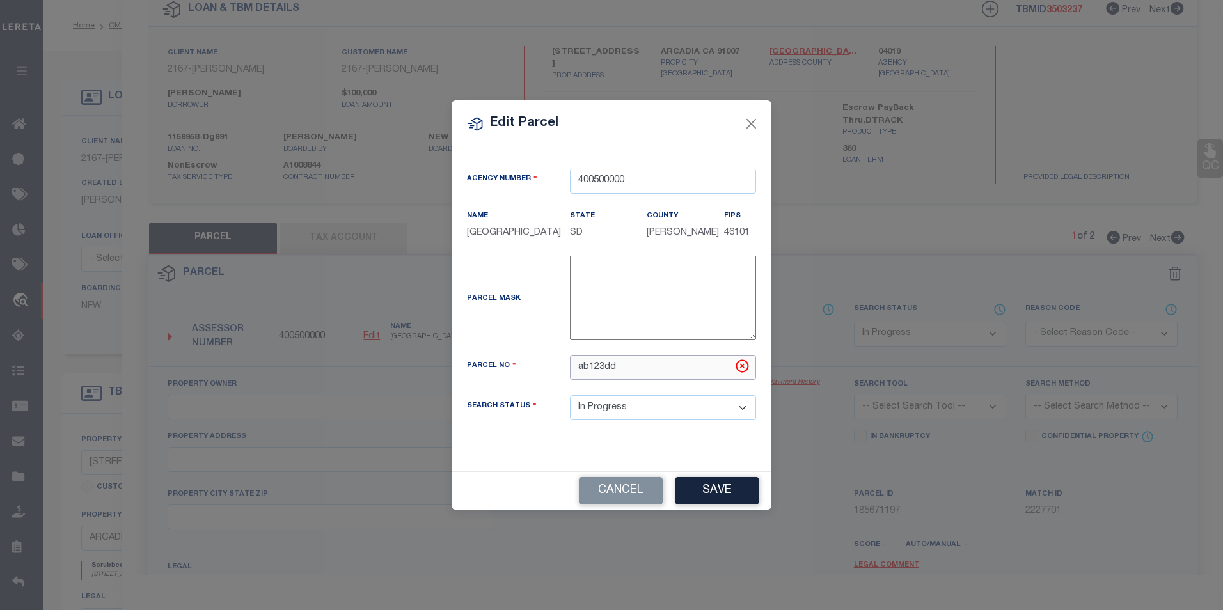
click at [661, 365] on input "ab123dd" at bounding box center [663, 367] width 186 height 25
paste input "123456789"
click at [640, 404] on select "Automated Search Bad Parcel Complete Duplicate Parcel High Dollar Reporting In …" at bounding box center [663, 407] width 186 height 25
click at [561, 421] on div "Search Status Automated Search Bad Parcel Complete Duplicate Parcel High Dollar…" at bounding box center [611, 415] width 308 height 40
click at [632, 367] on input "123456789" at bounding box center [663, 367] width 186 height 25
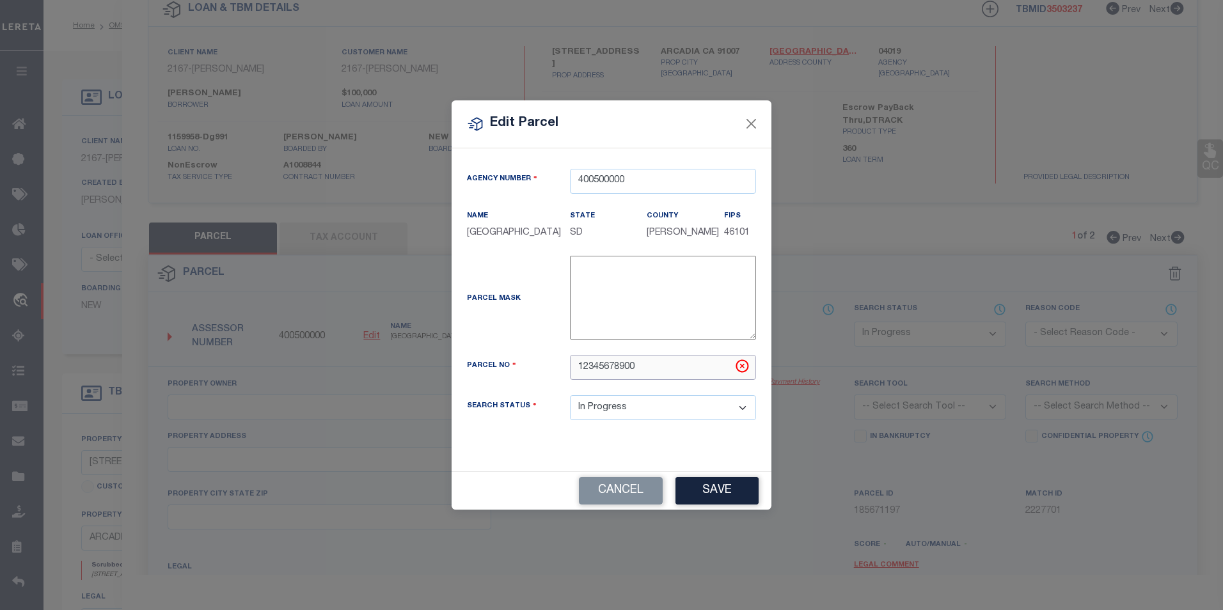
type input "12345678900"
click at [634, 387] on div "Parcel No 12345678900" at bounding box center [611, 375] width 308 height 40
click at [700, 489] on button "Save" at bounding box center [717, 491] width 83 height 28
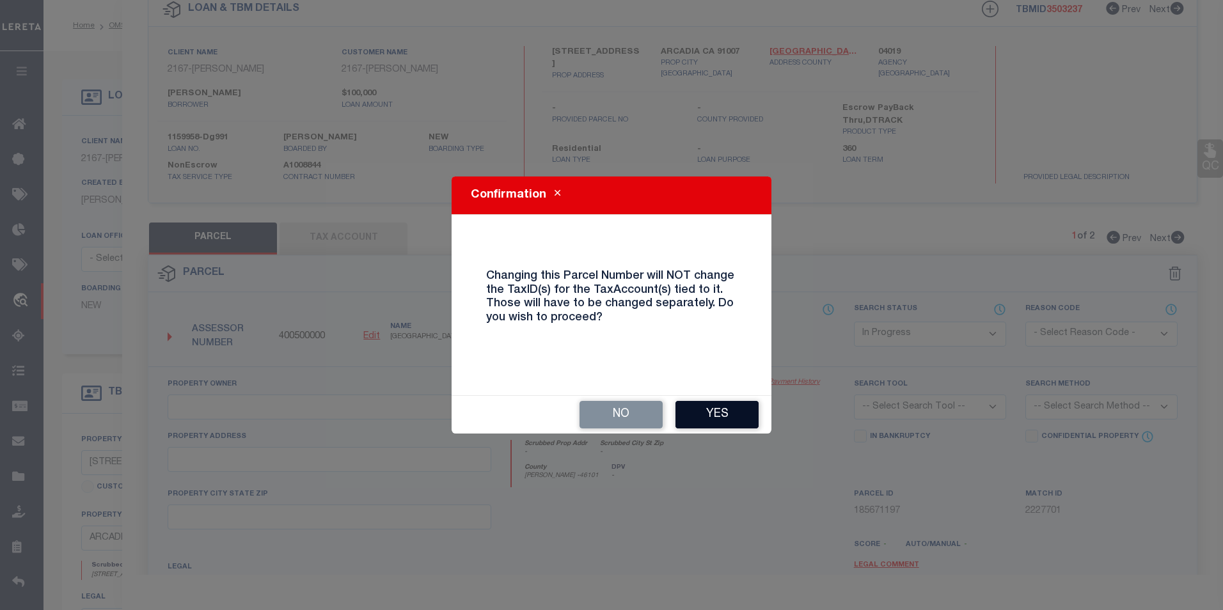
click at [722, 415] on button "Yes" at bounding box center [717, 415] width 83 height 28
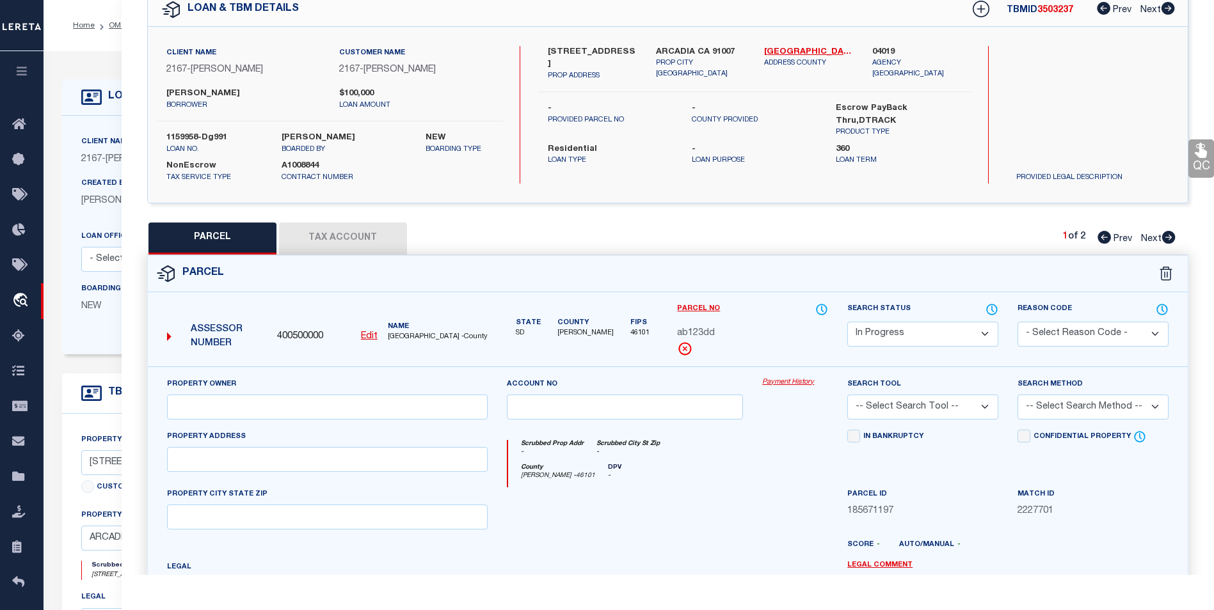
select select "IP"
checkbox input "false"
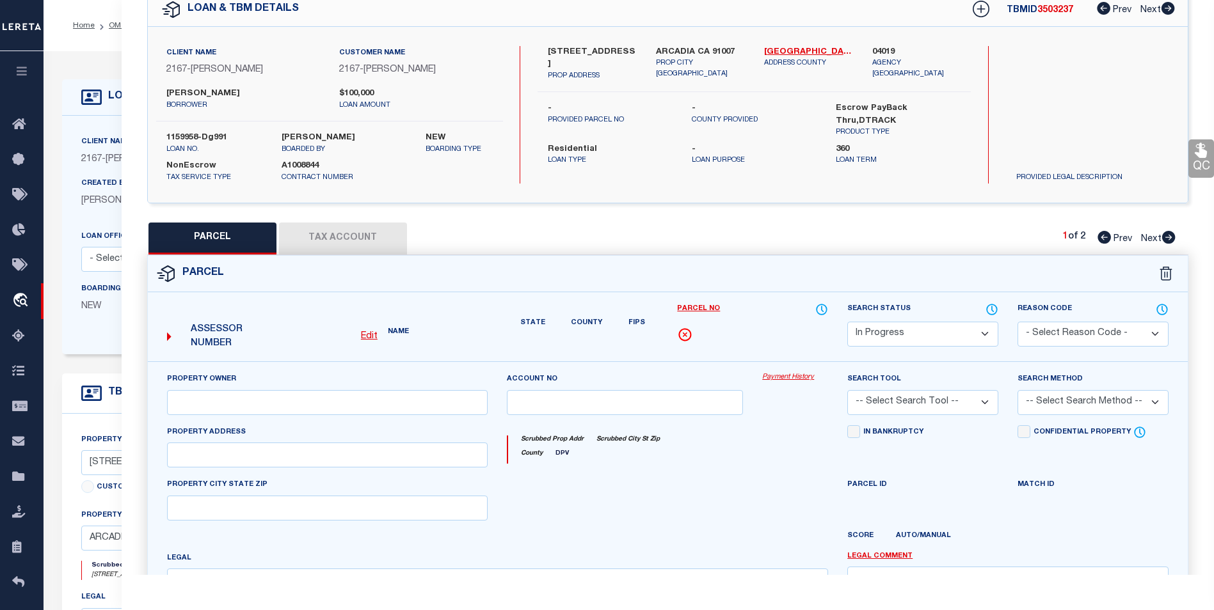
checkbox input "false"
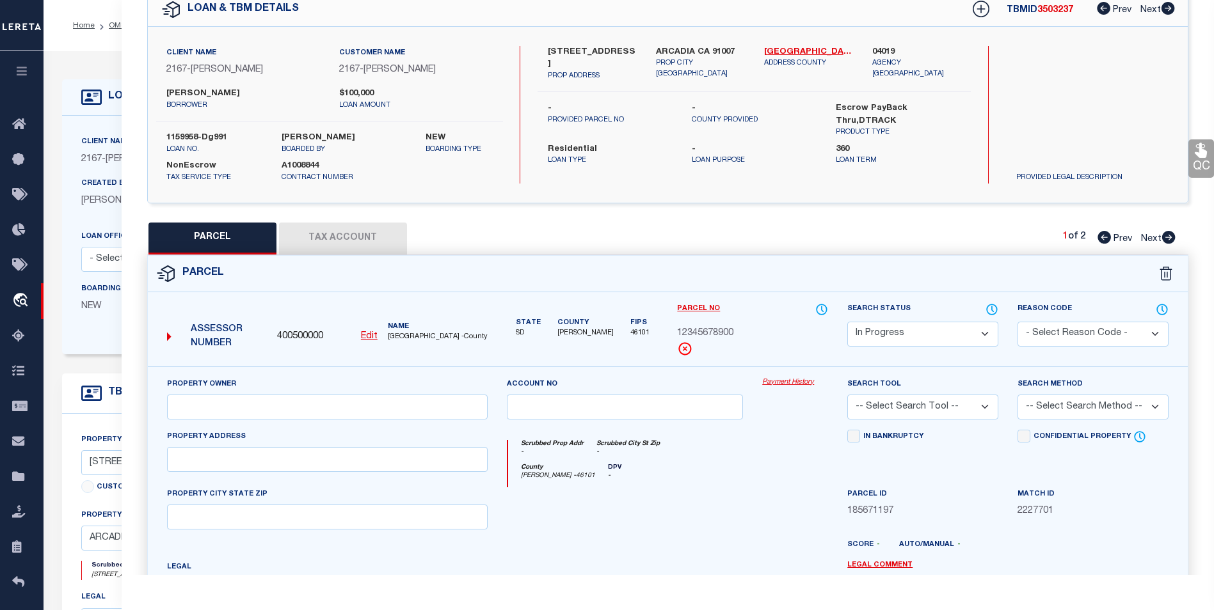
click at [374, 232] on button "Tax Account" at bounding box center [343, 239] width 128 height 32
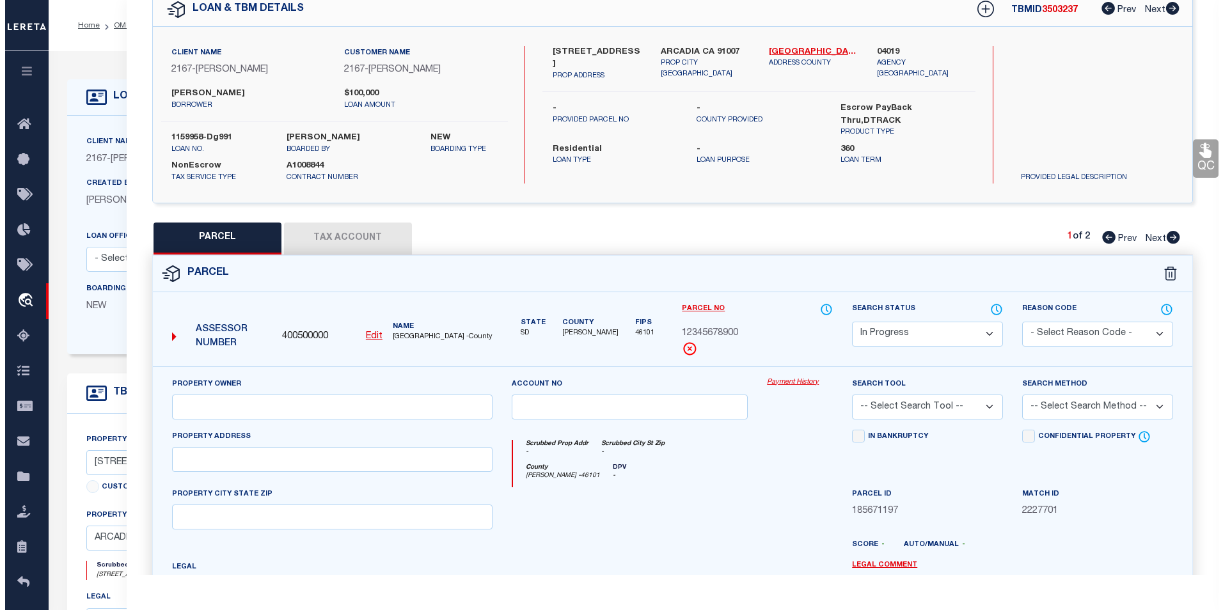
scroll to position [0, 0]
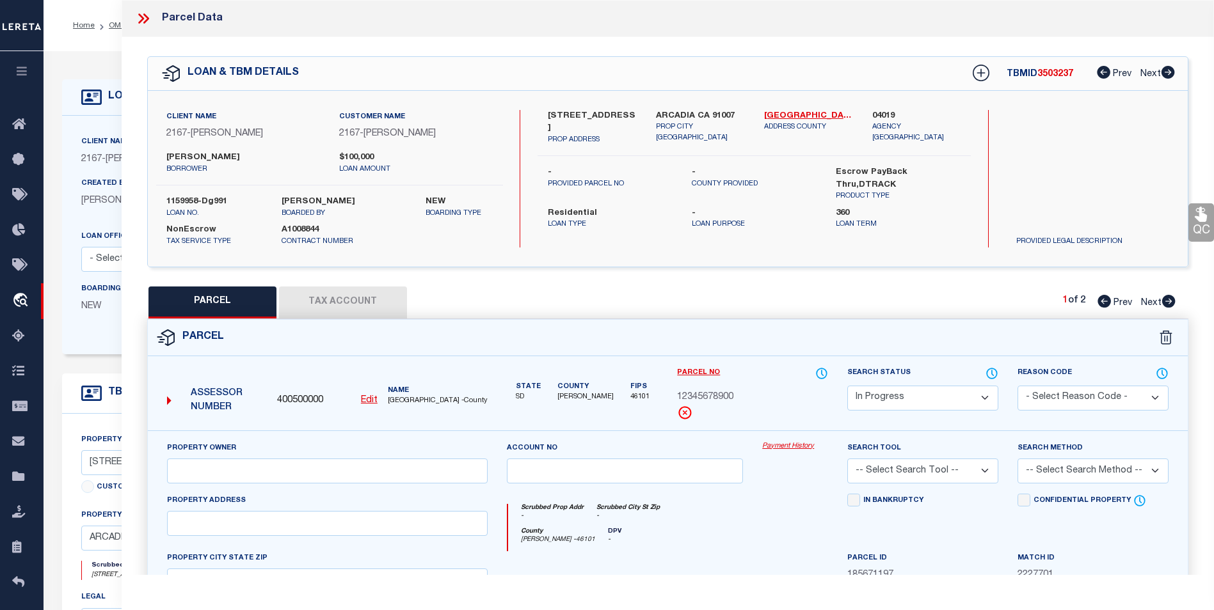
select select "100"
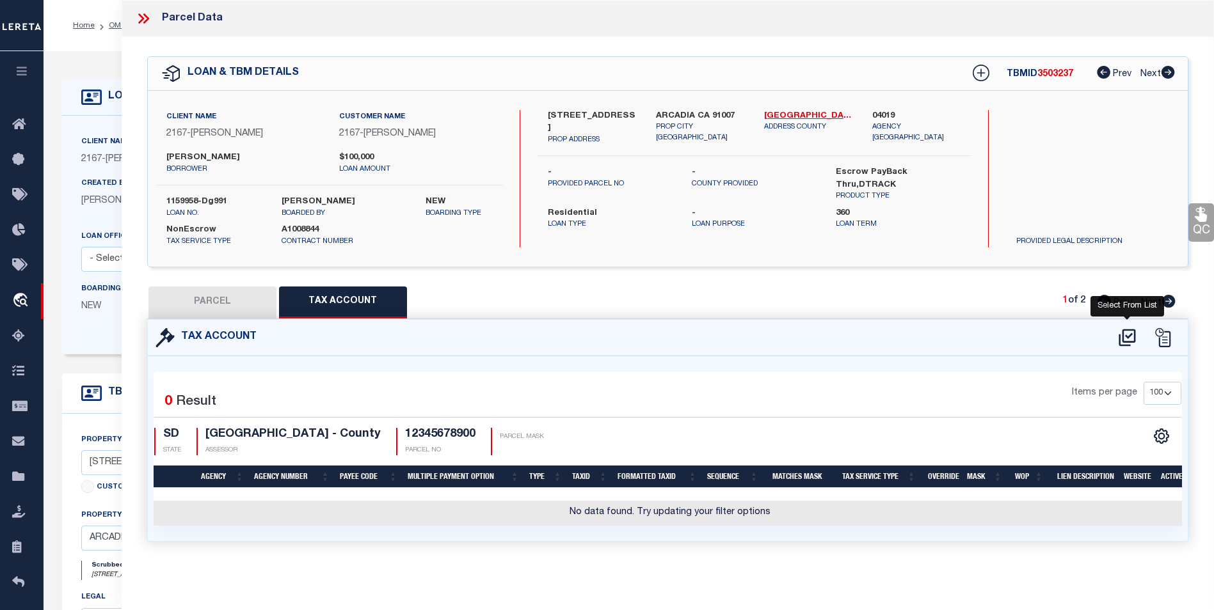
drag, startPoint x: 1125, startPoint y: 337, endPoint x: 1027, endPoint y: 342, distance: 98.6
click at [1125, 337] on icon at bounding box center [1126, 338] width 21 height 20
select select "100"
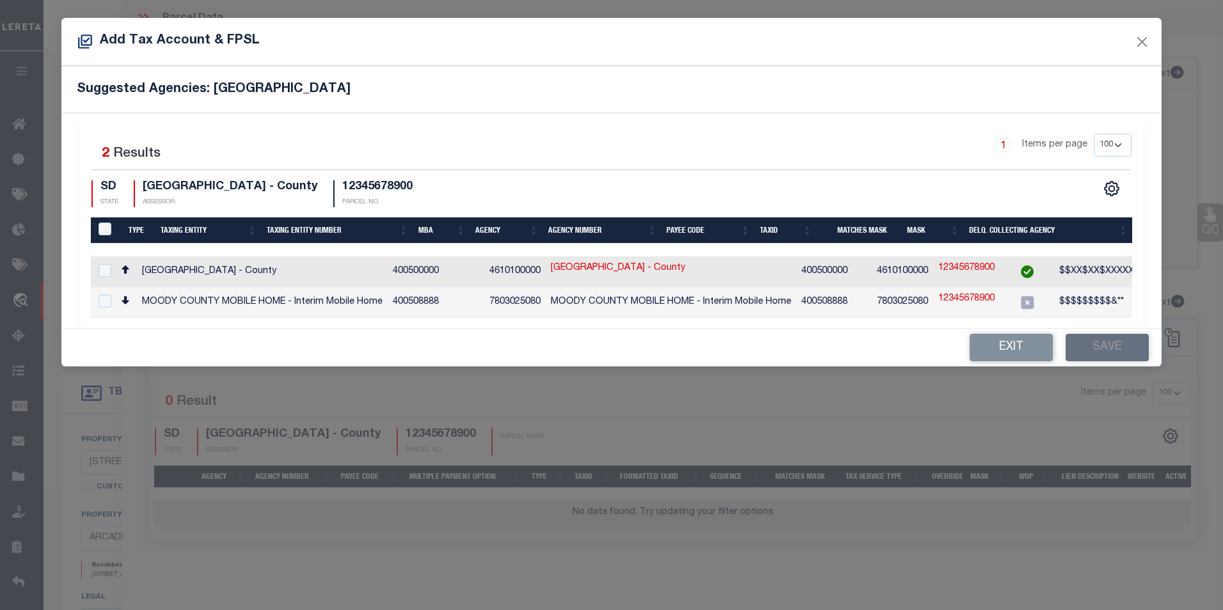
click at [190, 341] on div "Exit Save" at bounding box center [611, 348] width 1101 height 38
drag, startPoint x: 102, startPoint y: 269, endPoint x: 154, endPoint y: 297, distance: 59.5
click at [102, 269] on input "checkbox" at bounding box center [105, 270] width 13 height 13
checkbox input "true"
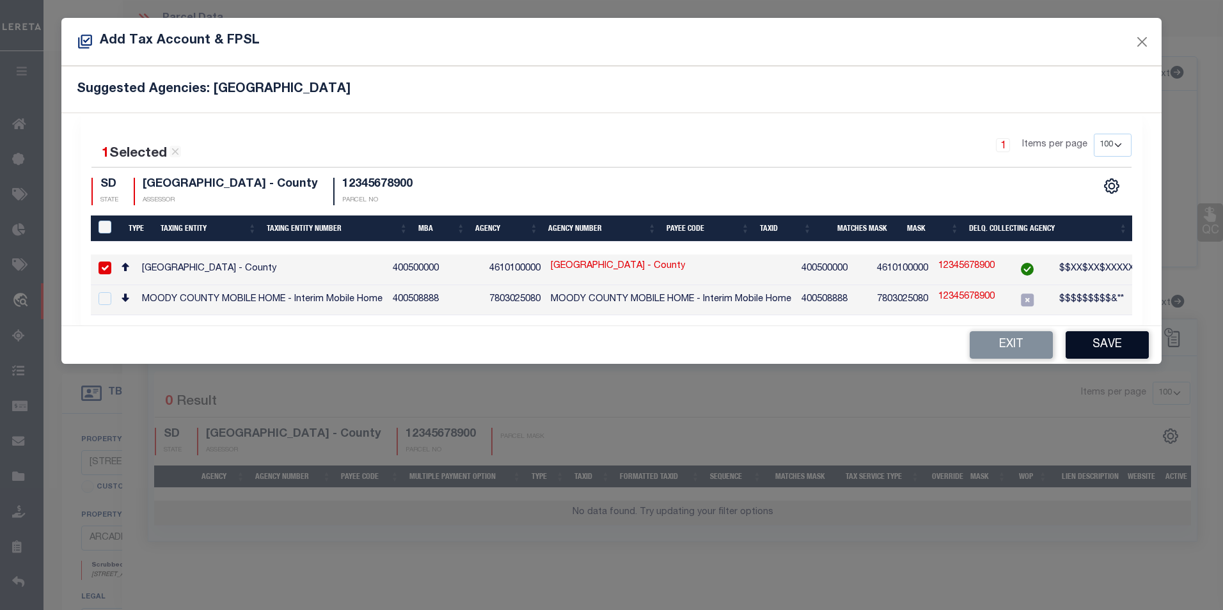
click at [1105, 346] on button "Save" at bounding box center [1107, 345] width 83 height 28
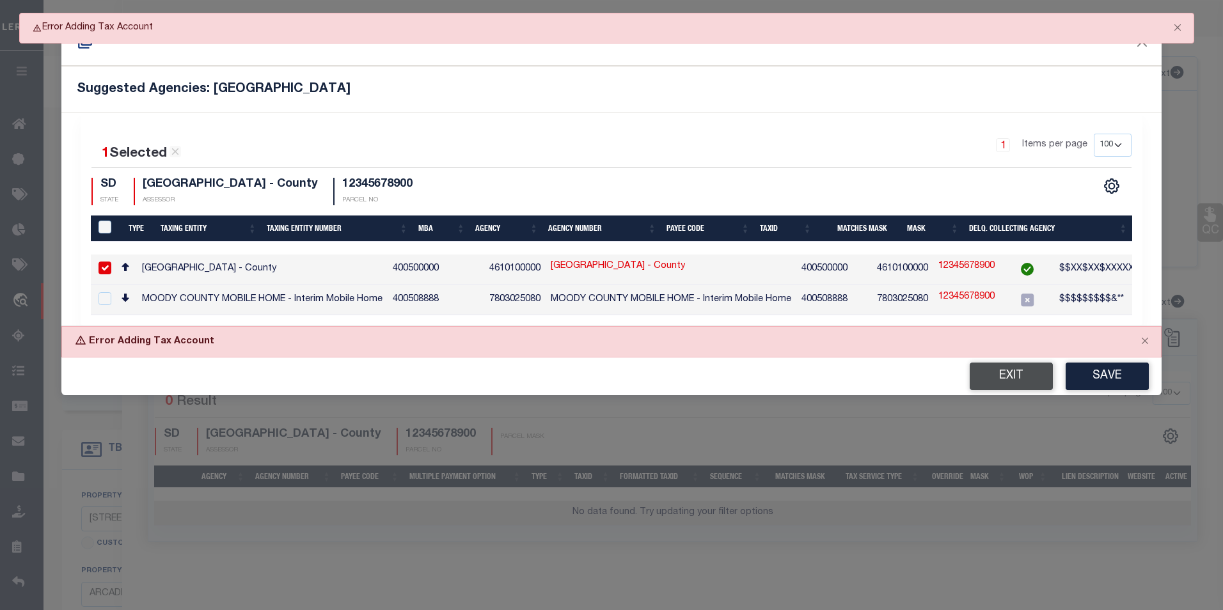
click at [1011, 382] on button "Exit" at bounding box center [1011, 377] width 83 height 28
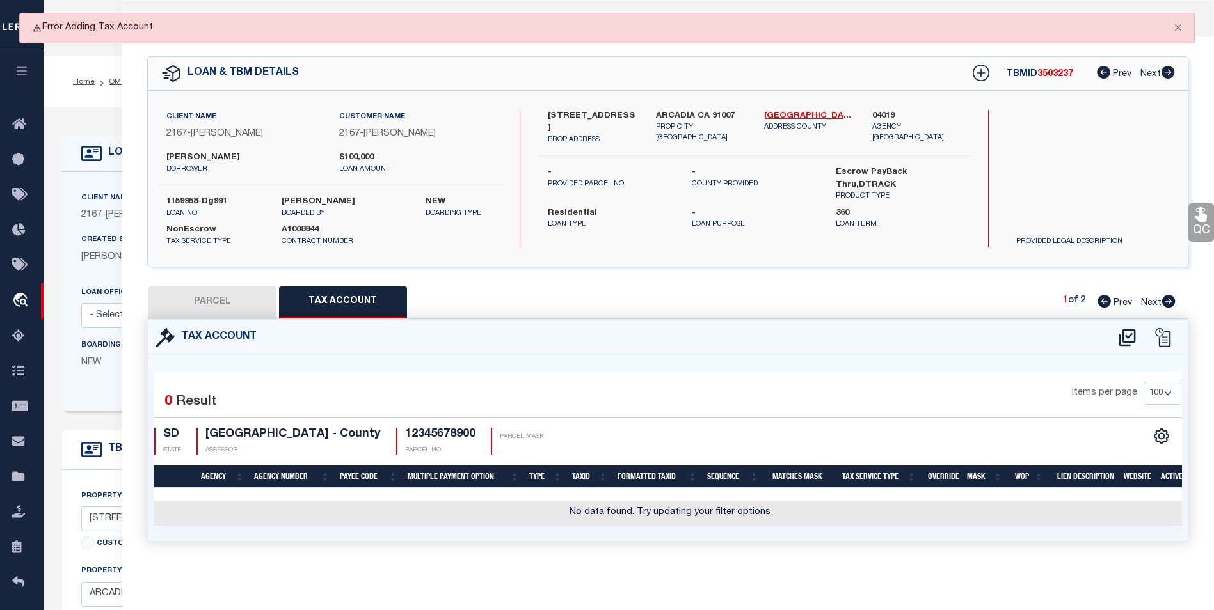
click at [243, 303] on button "PARCEL" at bounding box center [212, 303] width 128 height 32
select select "AS"
checkbox input "false"
select select "IP"
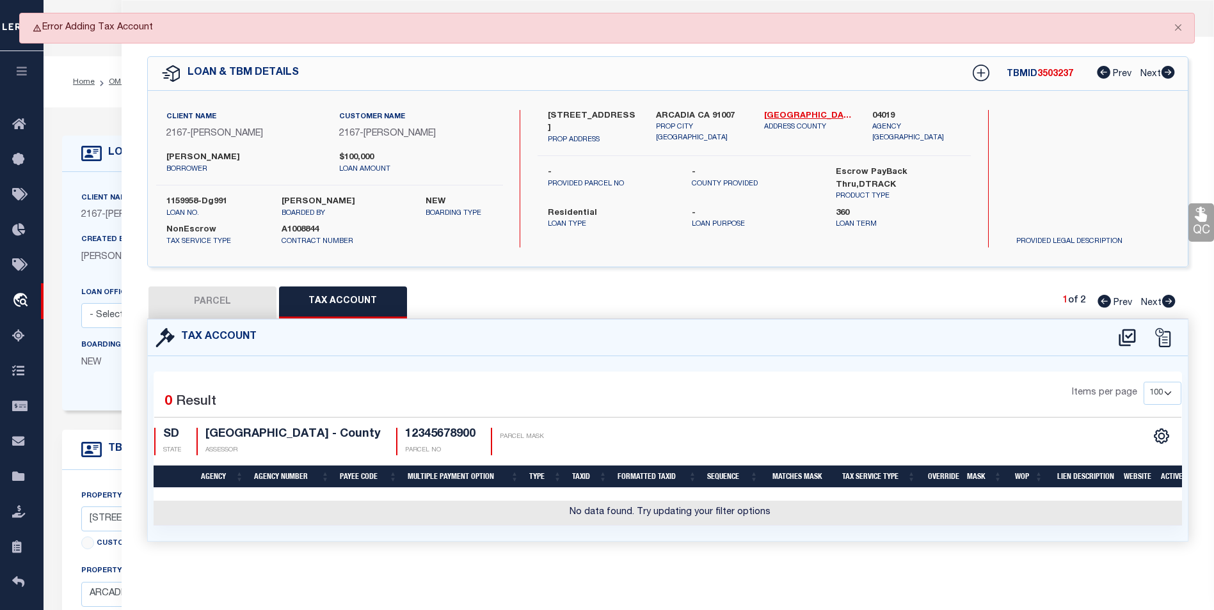
checkbox input "false"
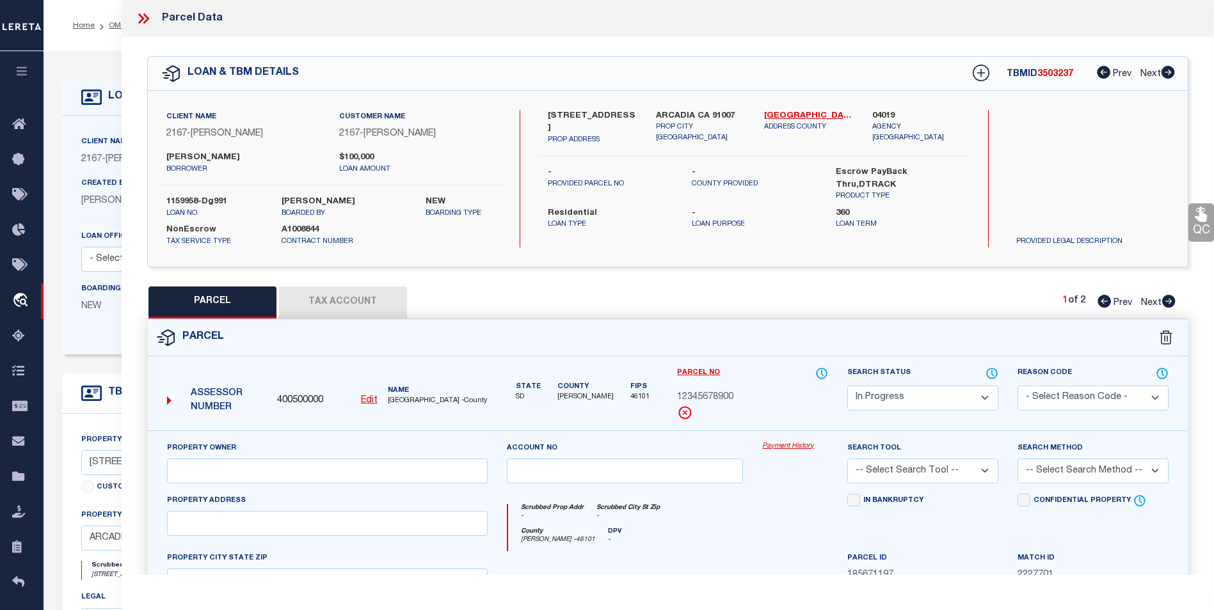
click at [357, 298] on button "Tax Account" at bounding box center [343, 303] width 128 height 32
select select "100"
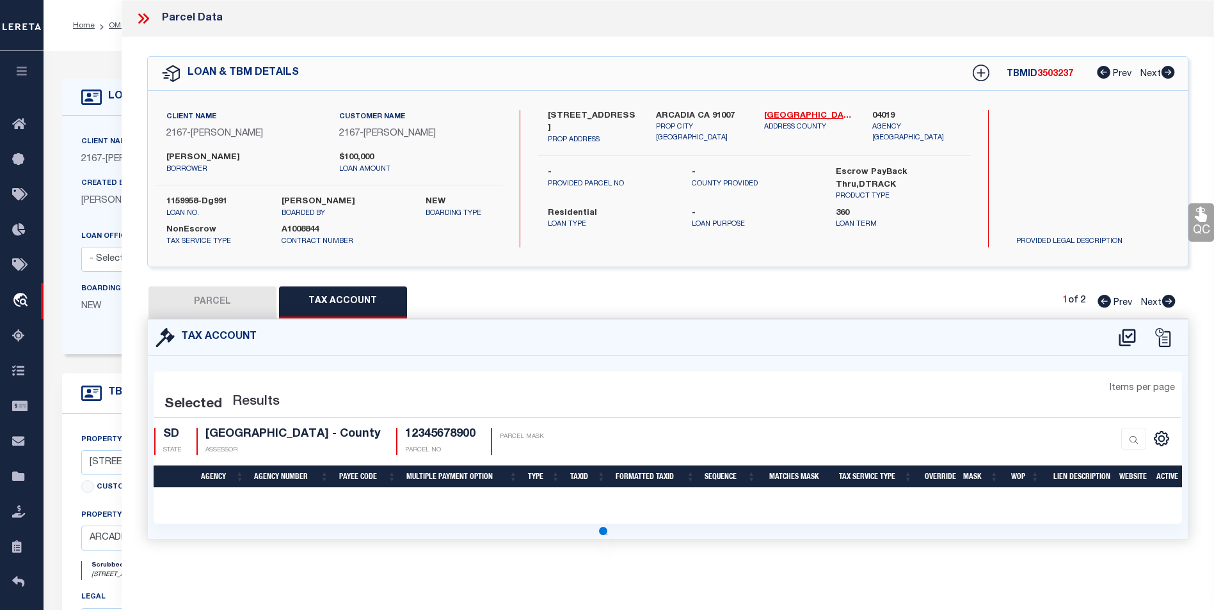
select select "100"
